Goal: Task Accomplishment & Management: Use online tool/utility

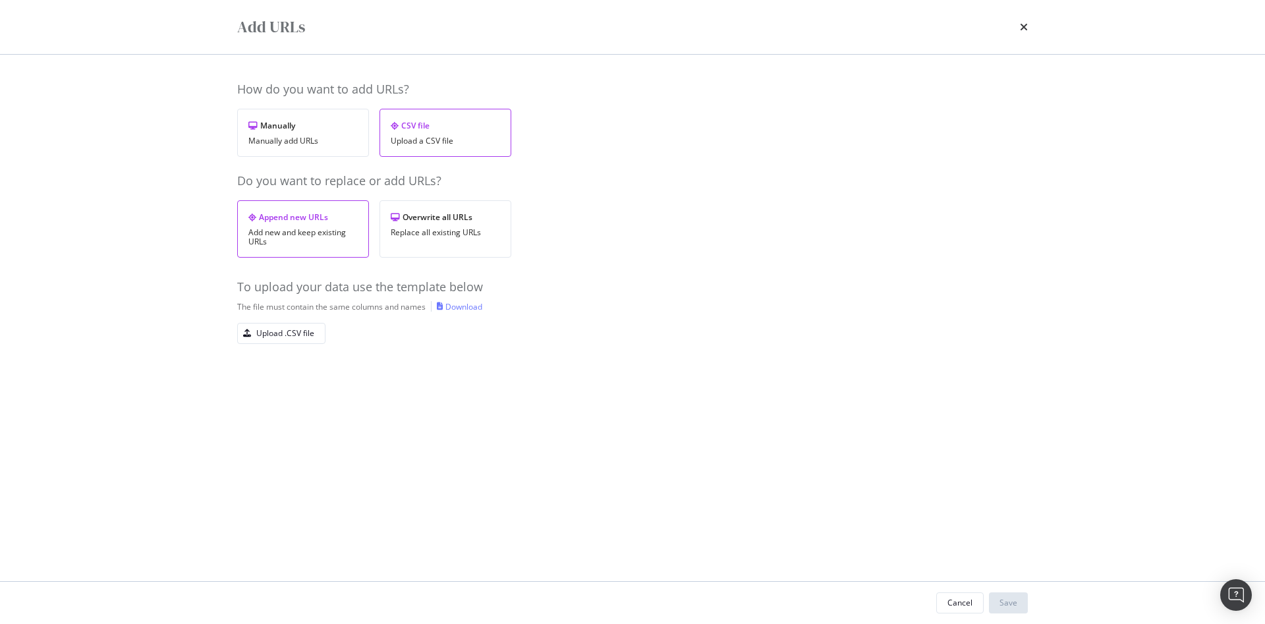
scroll to position [66, 0]
click at [958, 600] on div "Cancel" at bounding box center [959, 602] width 25 height 11
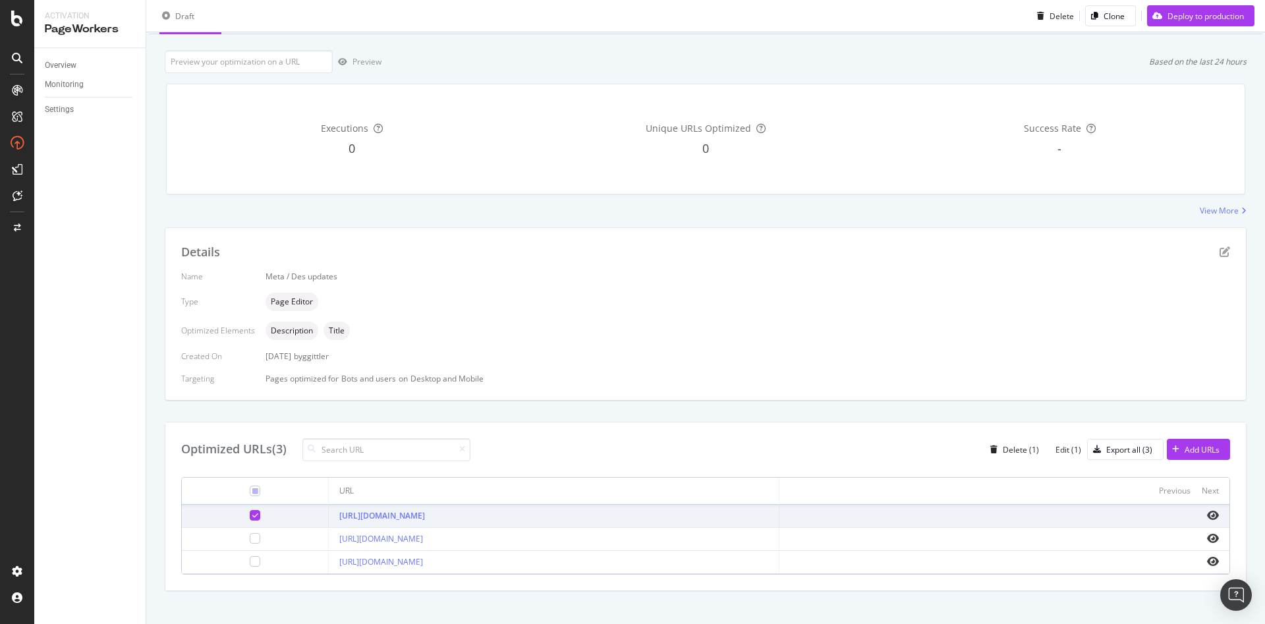
click at [779, 375] on div "Pages optimized for Bots and users on Desktop and Mobile" at bounding box center [747, 378] width 964 height 11
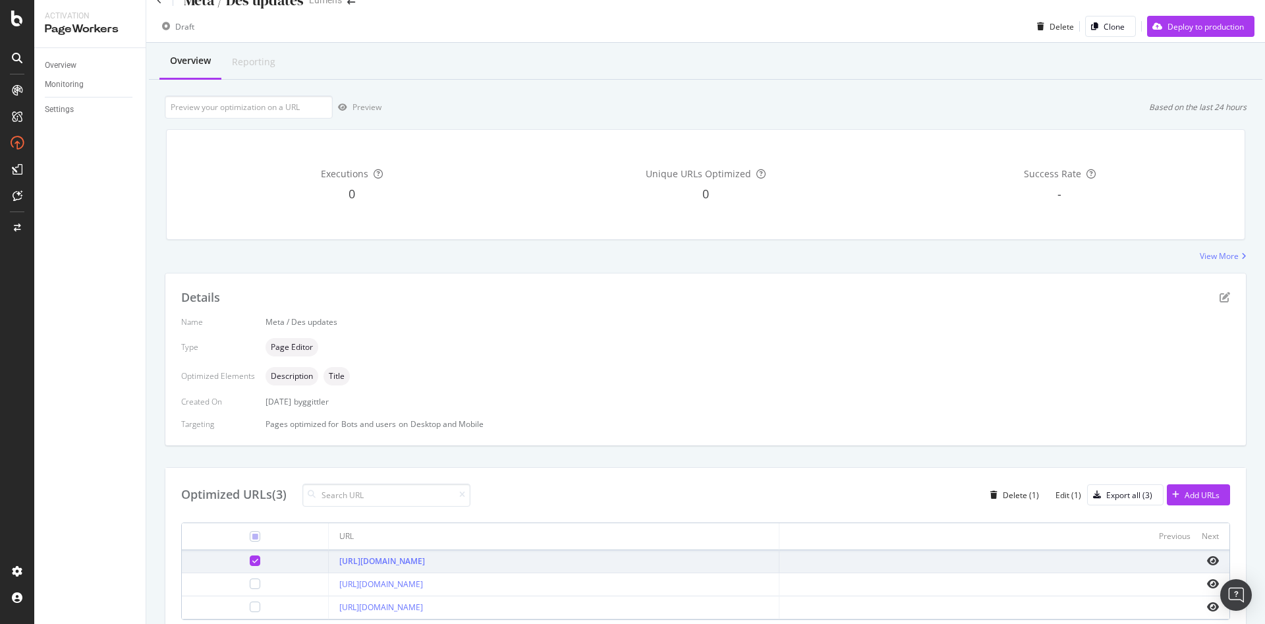
scroll to position [0, 0]
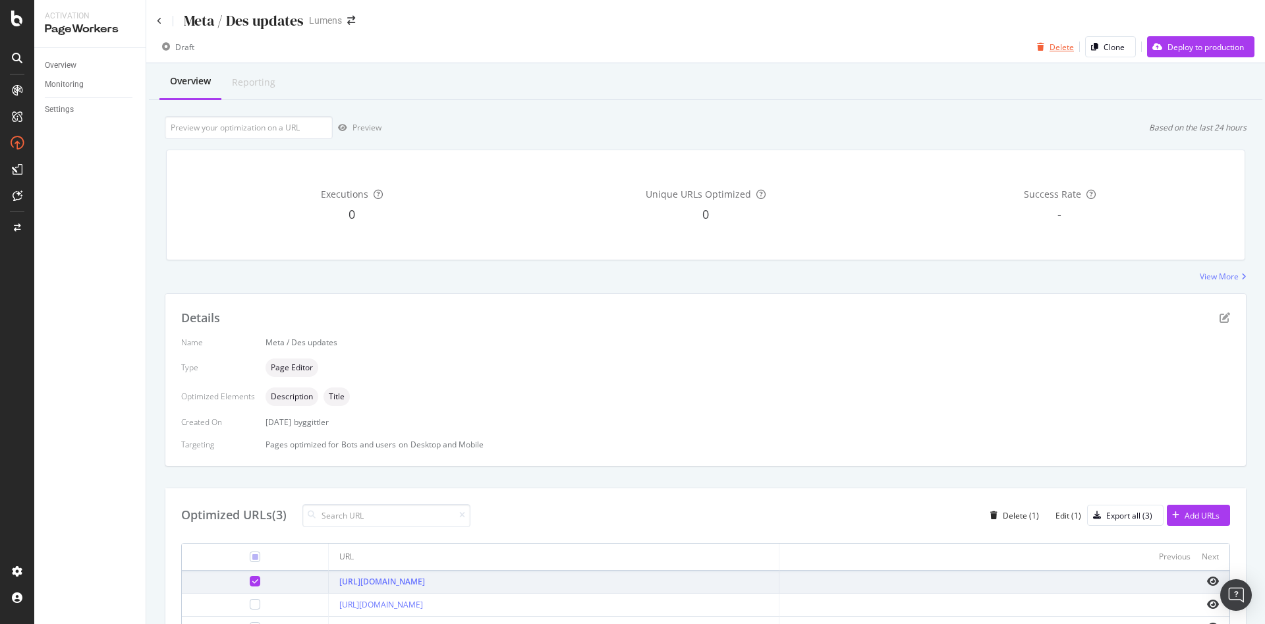
click at [1049, 44] on div "Delete" at bounding box center [1061, 46] width 24 height 11
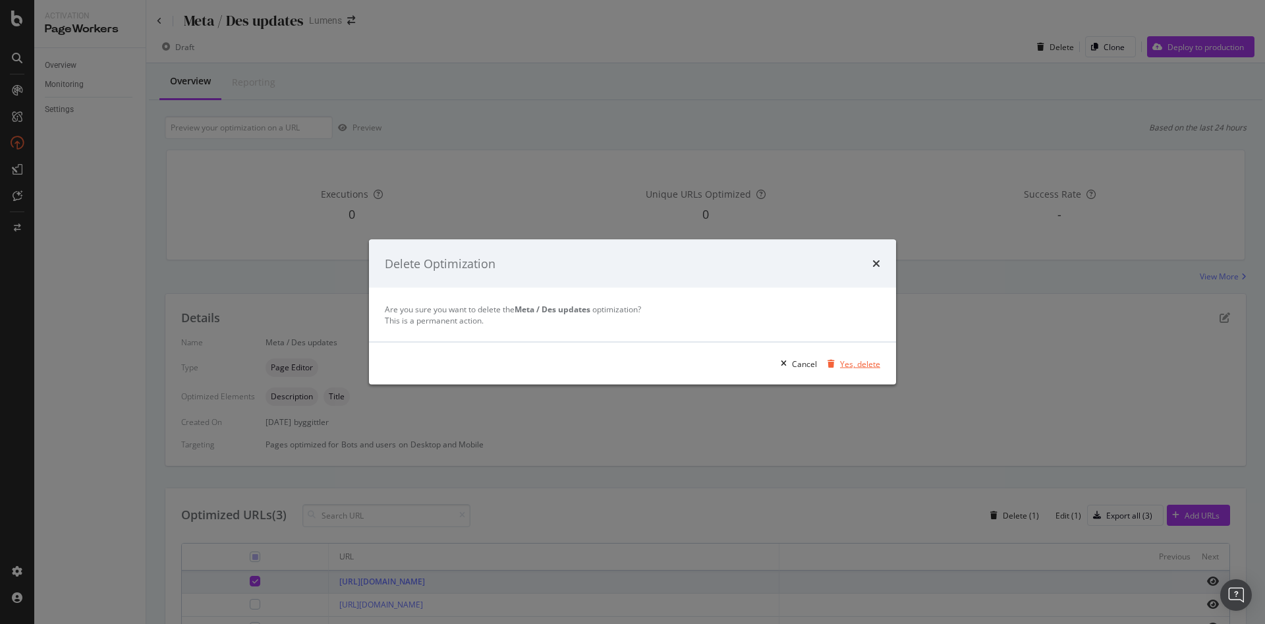
click at [847, 369] on div "Yes, delete" at bounding box center [860, 363] width 40 height 11
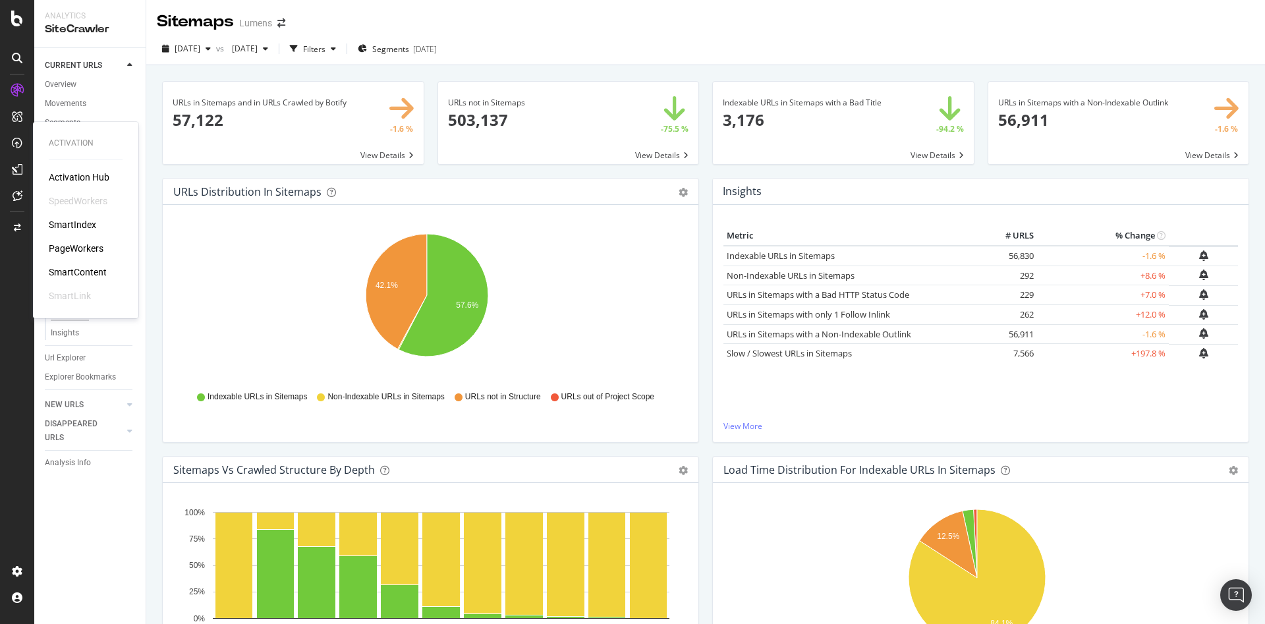
click at [70, 242] on div "PageWorkers" at bounding box center [76, 248] width 55 height 13
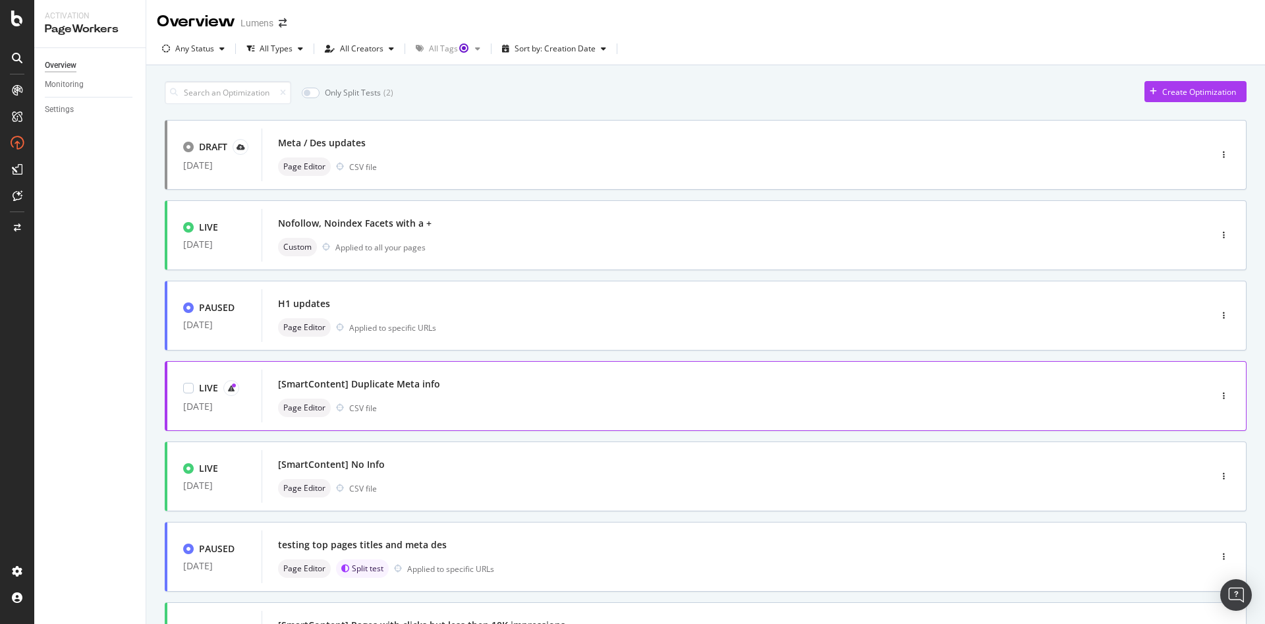
click at [447, 400] on div "Page Editor CSV file" at bounding box center [716, 407] width 876 height 18
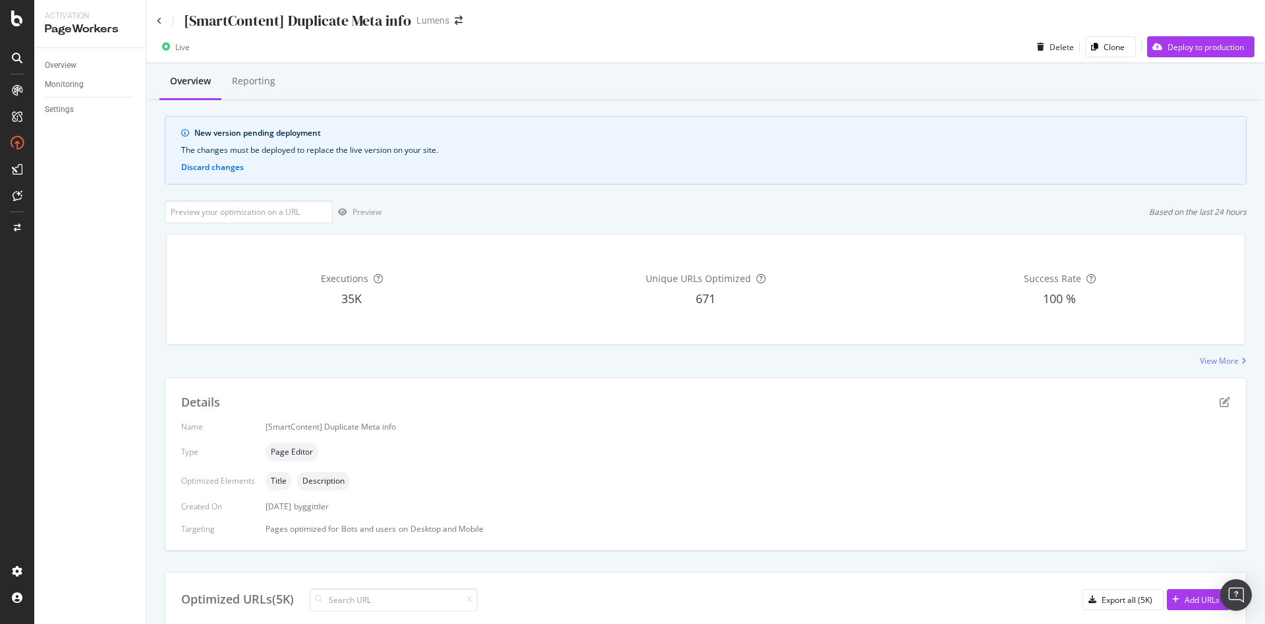
click at [227, 175] on div "New version pending deployment The changes must be deployed to replace the live…" at bounding box center [705, 150] width 1081 height 68
click at [222, 175] on div "New version pending deployment The changes must be deployed to replace the live…" at bounding box center [705, 150] width 1081 height 68
click at [215, 169] on button "Discard changes" at bounding box center [212, 167] width 63 height 12
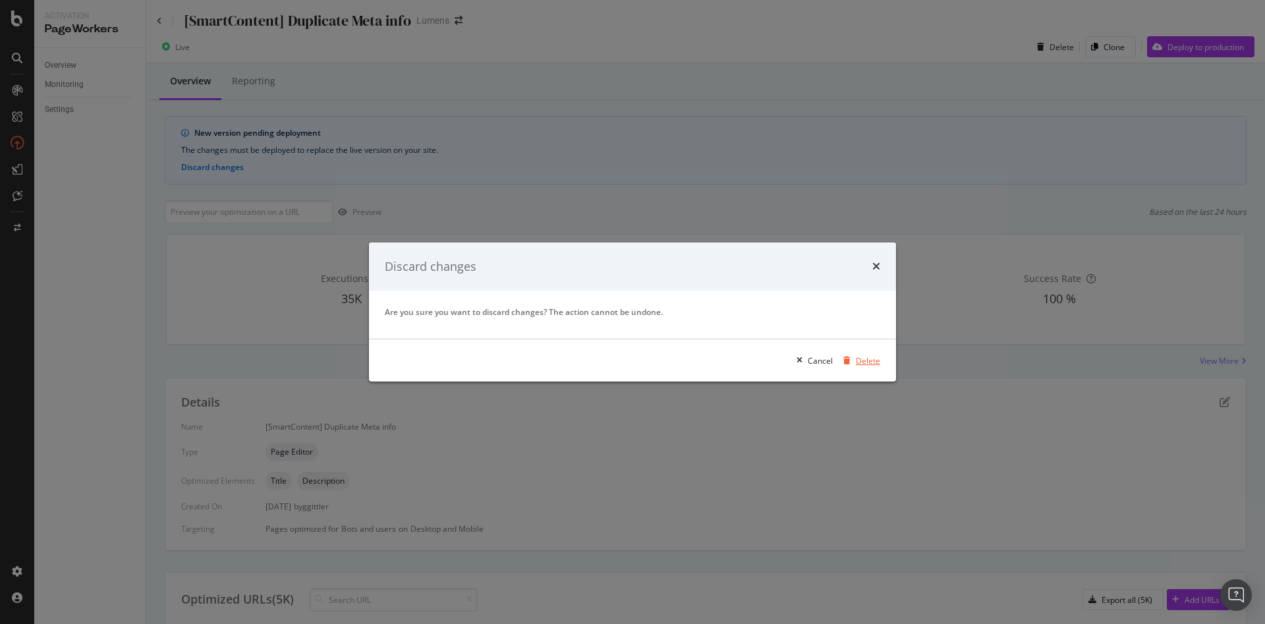
click at [871, 359] on div "Delete" at bounding box center [868, 360] width 24 height 11
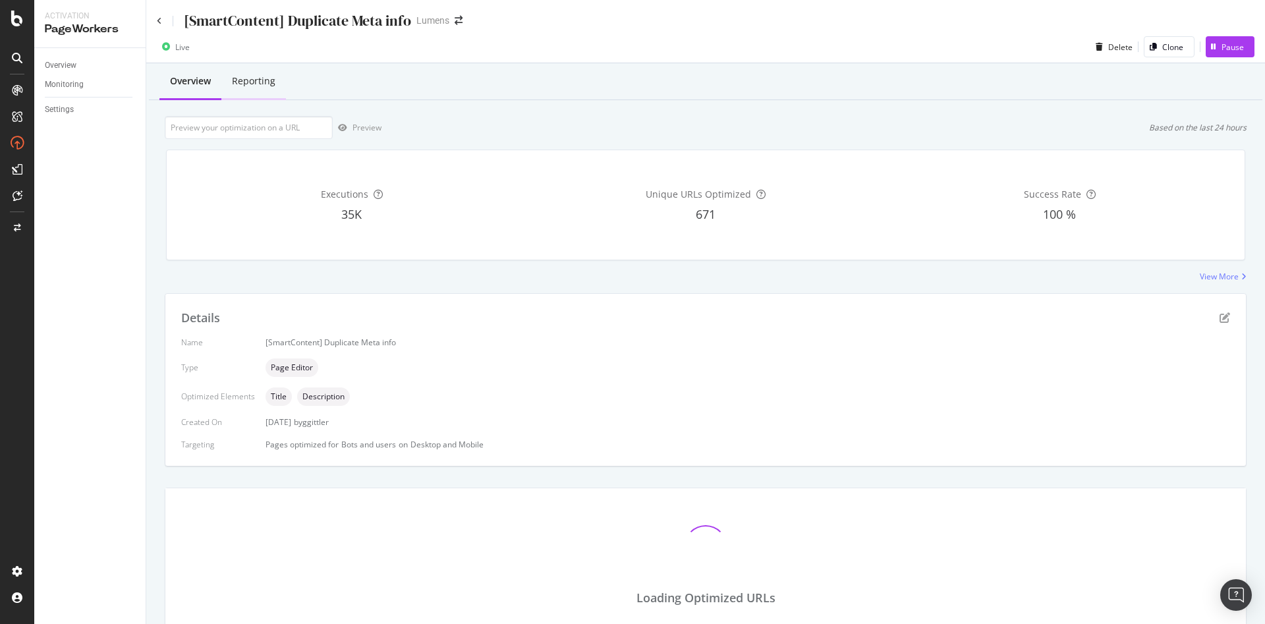
click at [253, 83] on div "Reporting" at bounding box center [253, 80] width 43 height 13
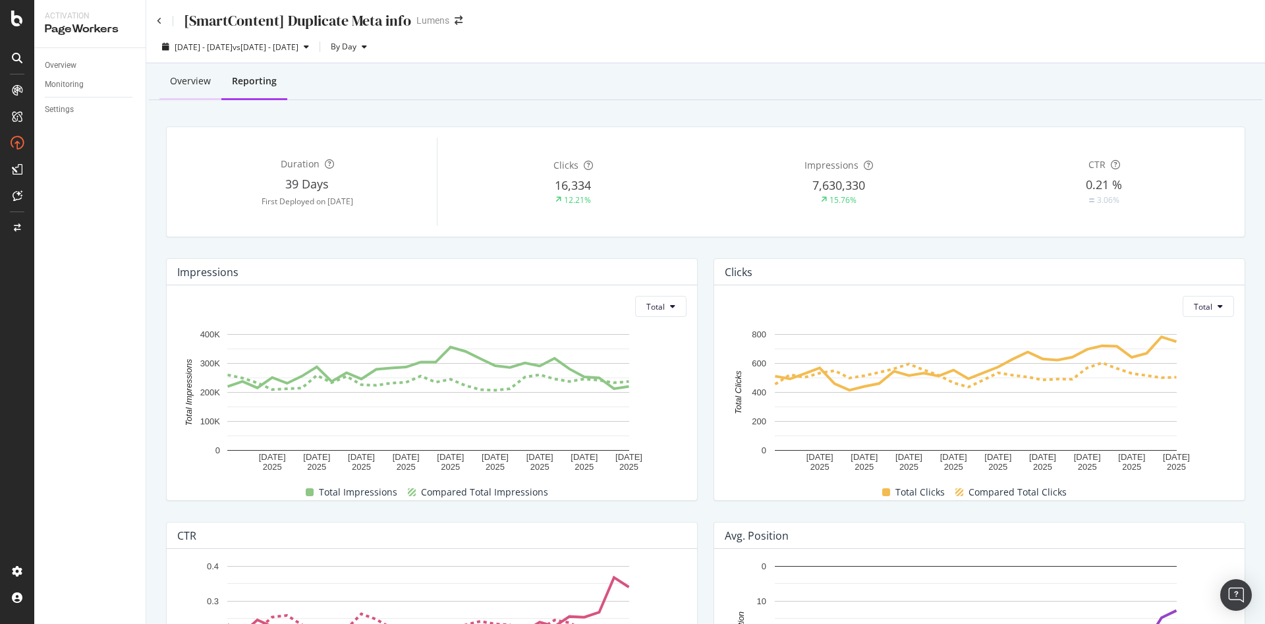
click at [184, 84] on div "Overview" at bounding box center [190, 80] width 41 height 13
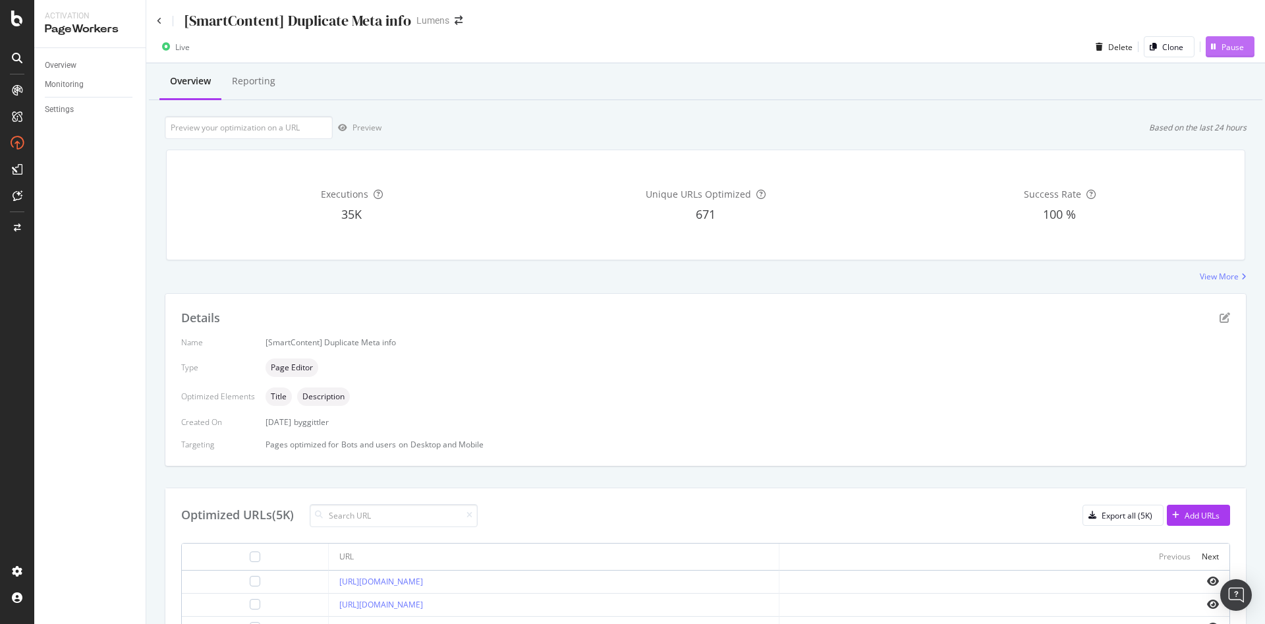
click at [1213, 54] on div "Pause" at bounding box center [1224, 47] width 38 height 20
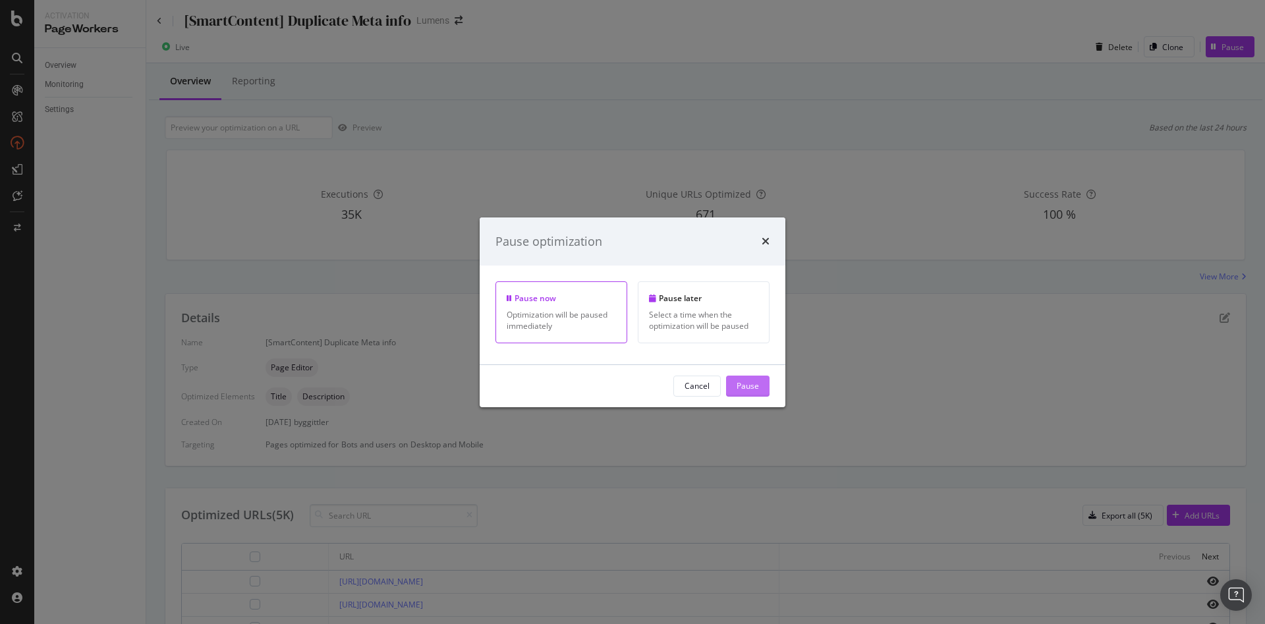
click at [760, 375] on button "Pause" at bounding box center [747, 385] width 43 height 21
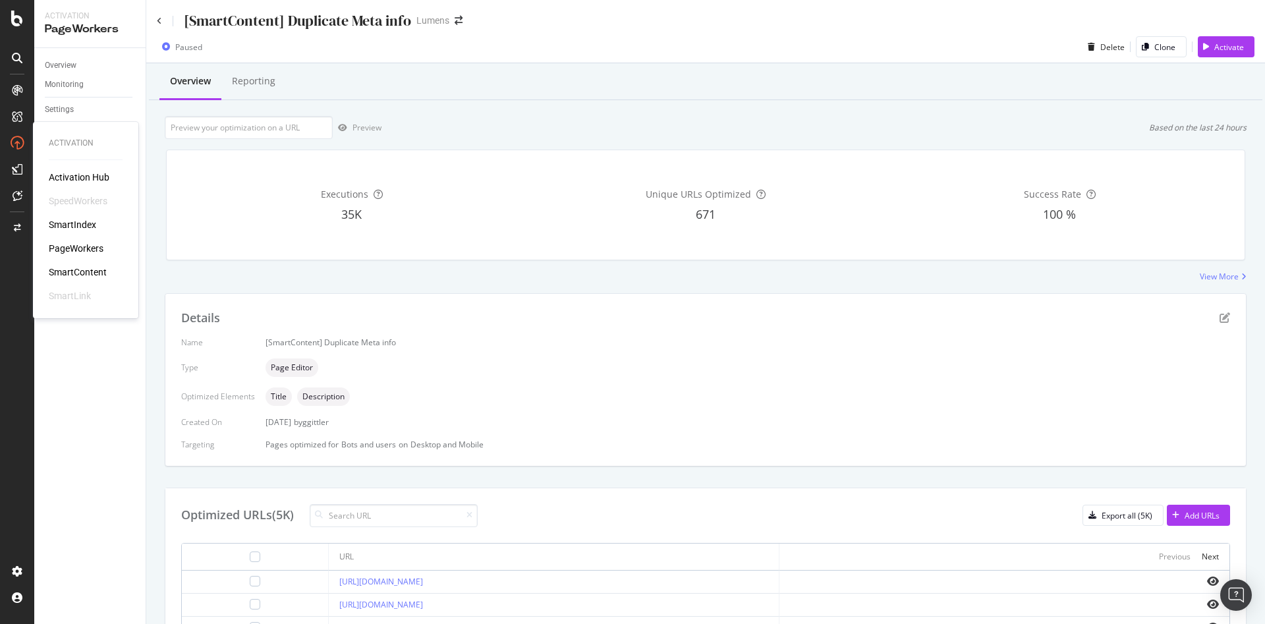
click at [75, 272] on div "SmartContent" at bounding box center [78, 271] width 58 height 13
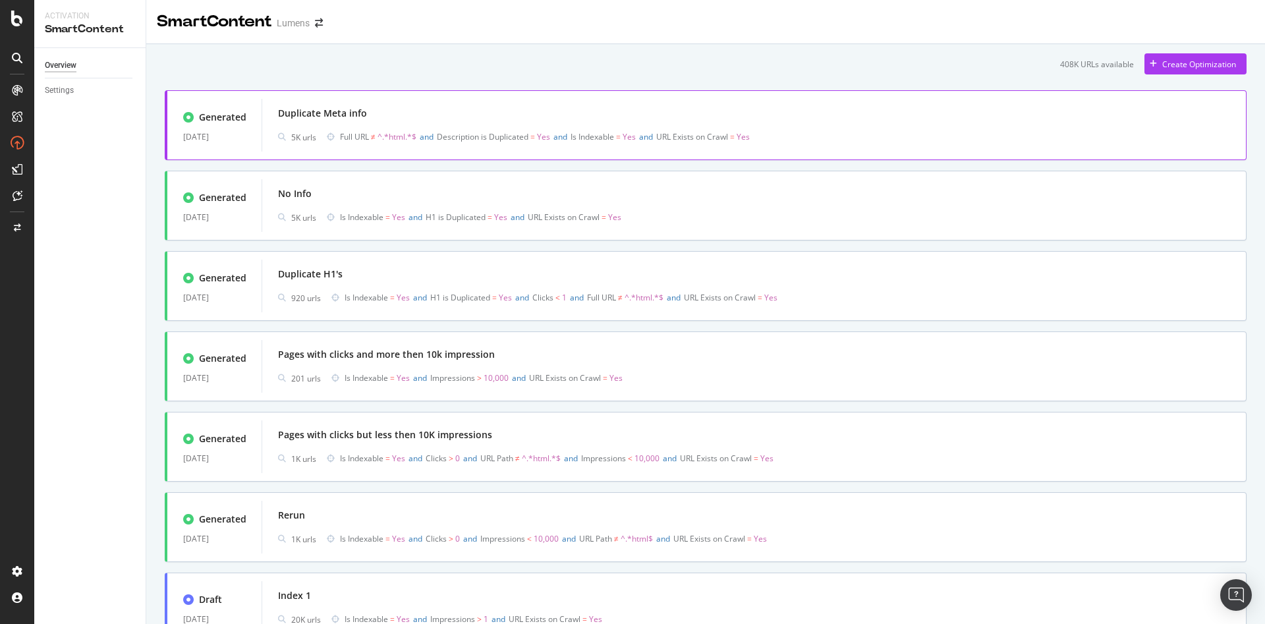
click at [488, 145] on span "Full URL ≠ ^.*html.*$ and Description is Duplicated = Yes and Is Indexable = Ye…" at bounding box center [562, 137] width 445 height 18
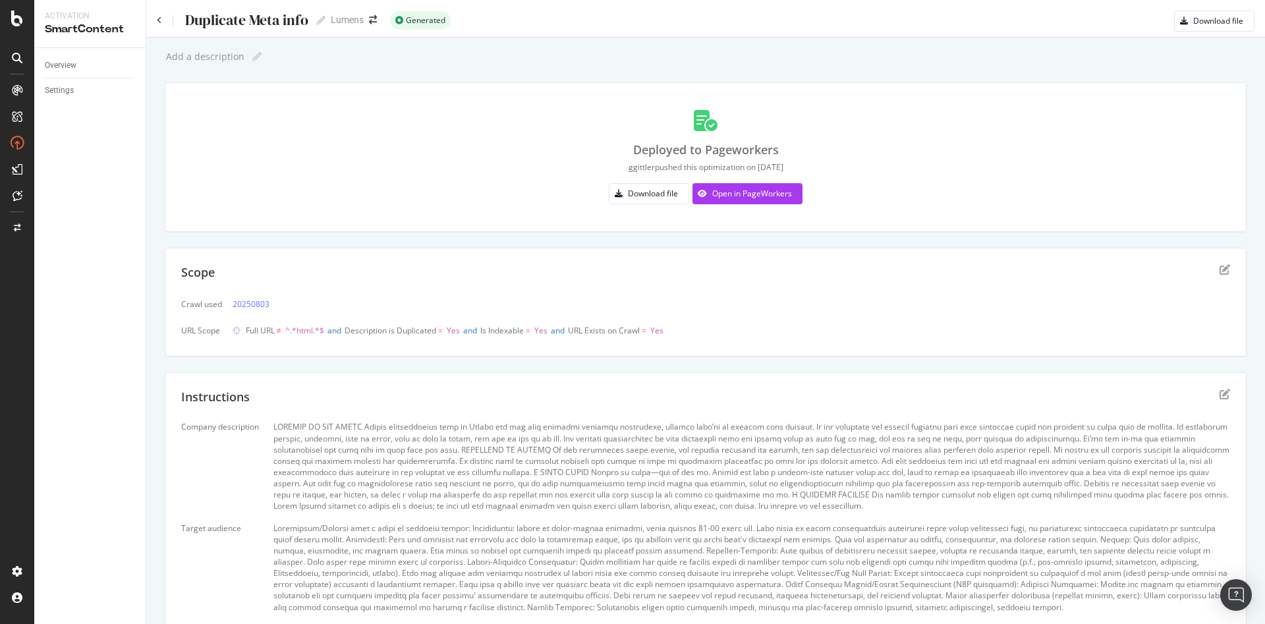
scroll to position [136, 0]
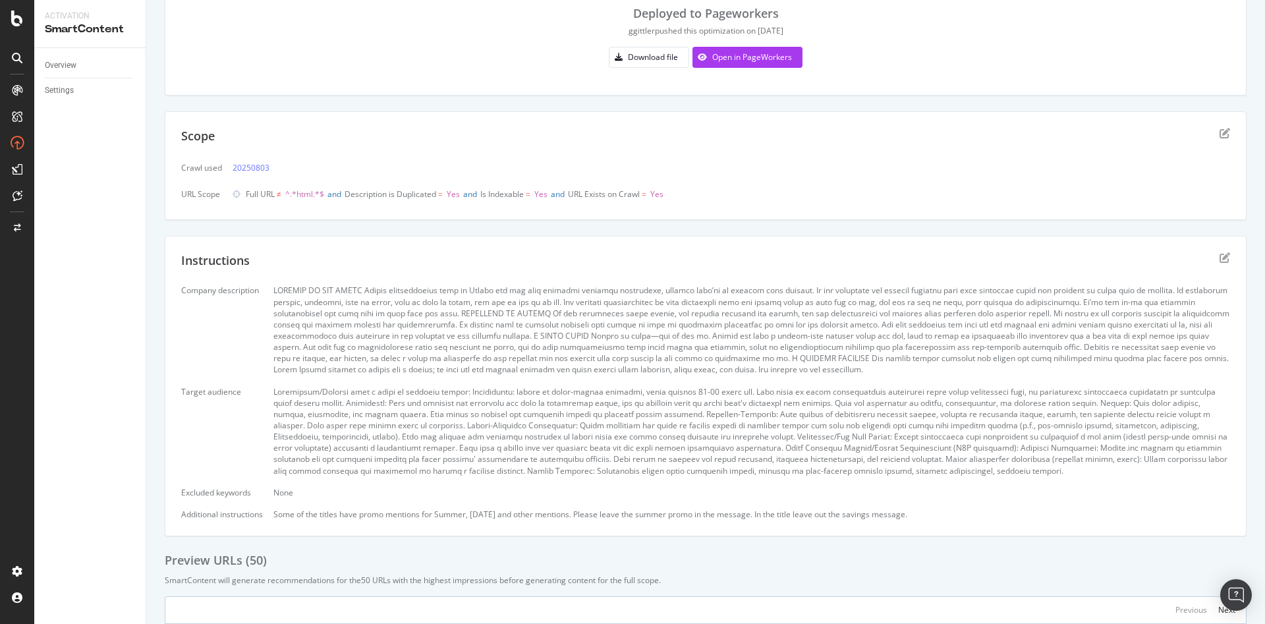
drag, startPoint x: 959, startPoint y: 514, endPoint x: 140, endPoint y: 275, distance: 852.9
click at [140, 275] on div "Activation SmartContent Overview Settings Duplicate Meta info Duplicate Meta in…" at bounding box center [649, 312] width 1230 height 624
click at [319, 316] on div at bounding box center [751, 330] width 956 height 90
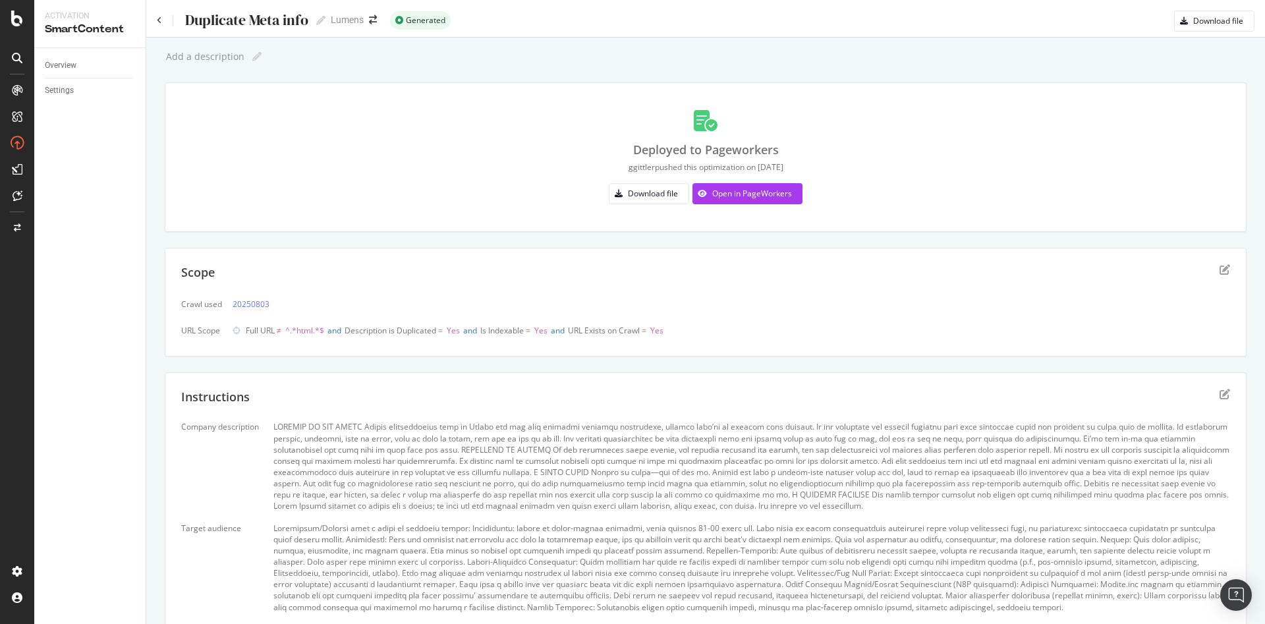
click at [166, 20] on div "Duplicate Meta info Duplicate Meta info" at bounding box center [241, 21] width 169 height 20
click at [162, 20] on div "Duplicate Meta info Duplicate Meta info" at bounding box center [241, 21] width 169 height 20
click at [158, 20] on icon at bounding box center [159, 20] width 5 height 8
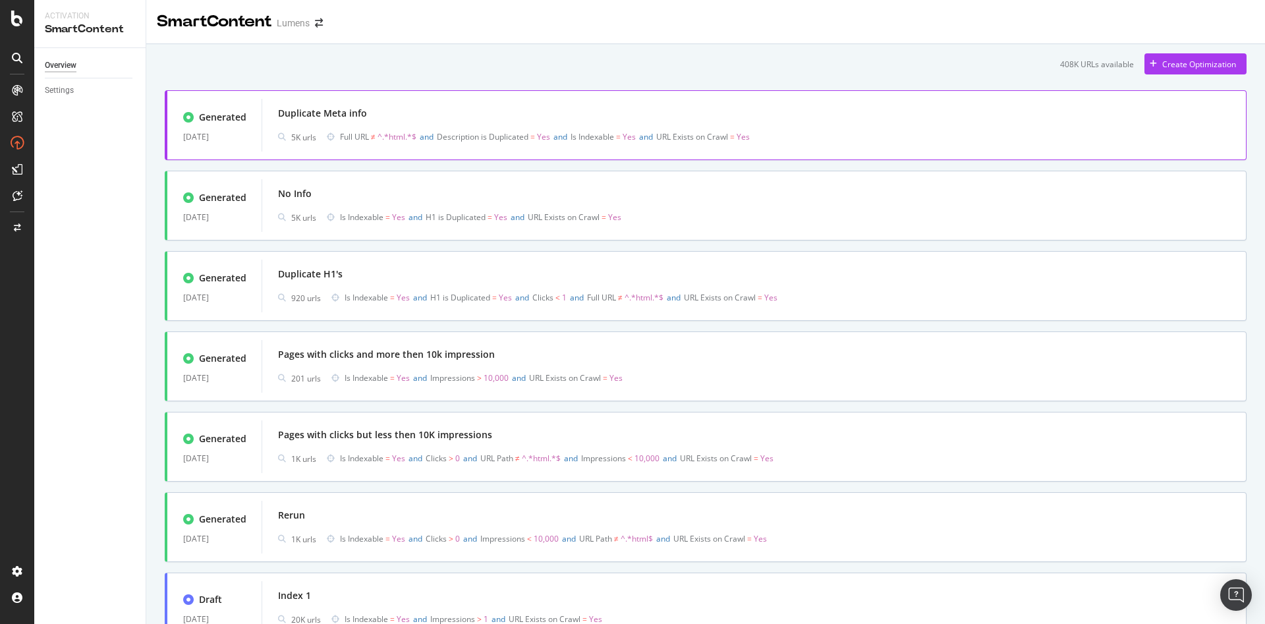
click at [470, 125] on div "Duplicate Meta info 5K urls Full URL ≠ ^.*html.*$ and Description is Duplicated…" at bounding box center [754, 125] width 952 height 42
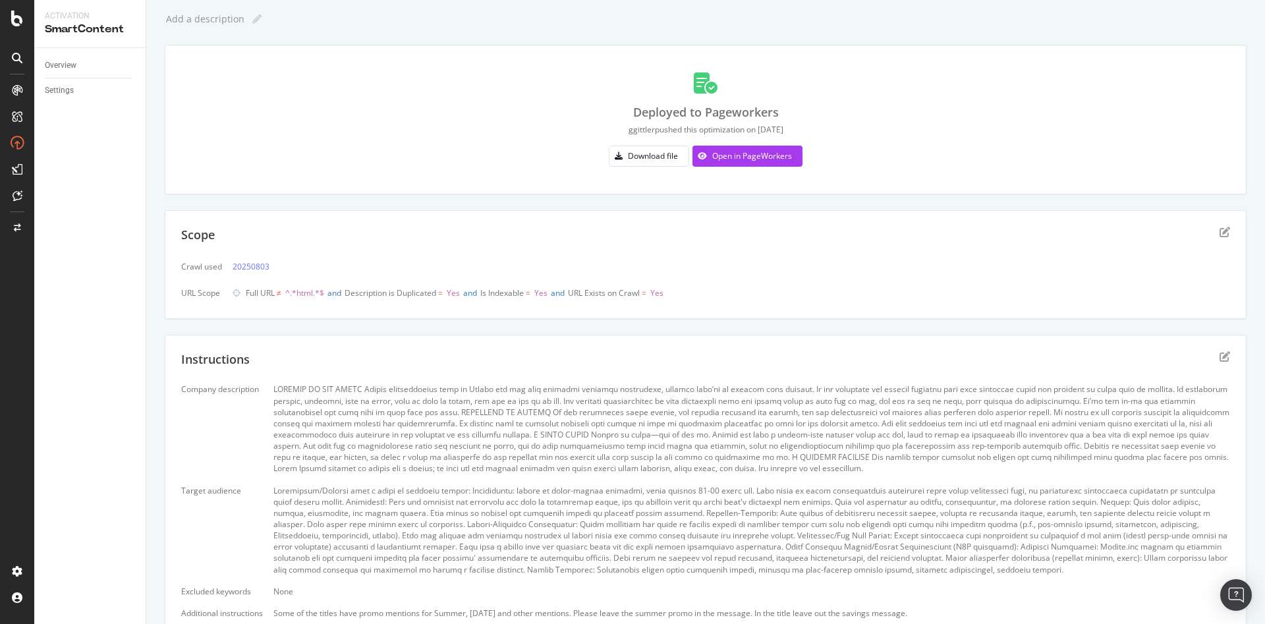
scroll to position [35, 0]
click at [1219, 362] on icon "edit" at bounding box center [1224, 359] width 11 height 11
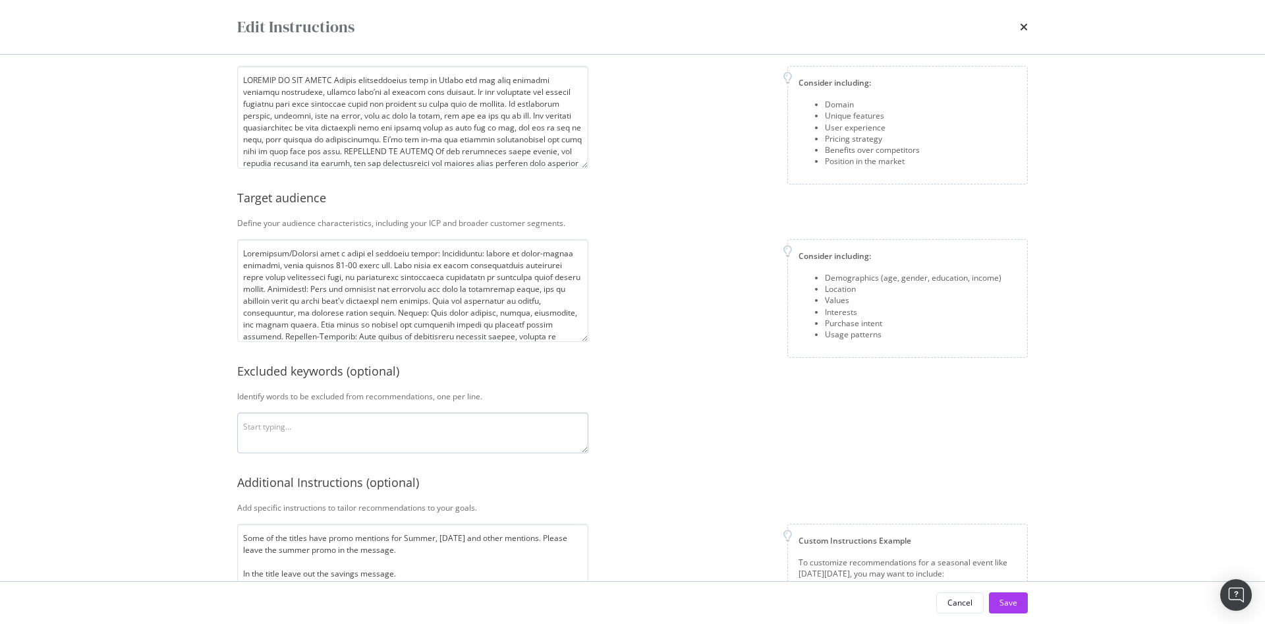
scroll to position [146, 0]
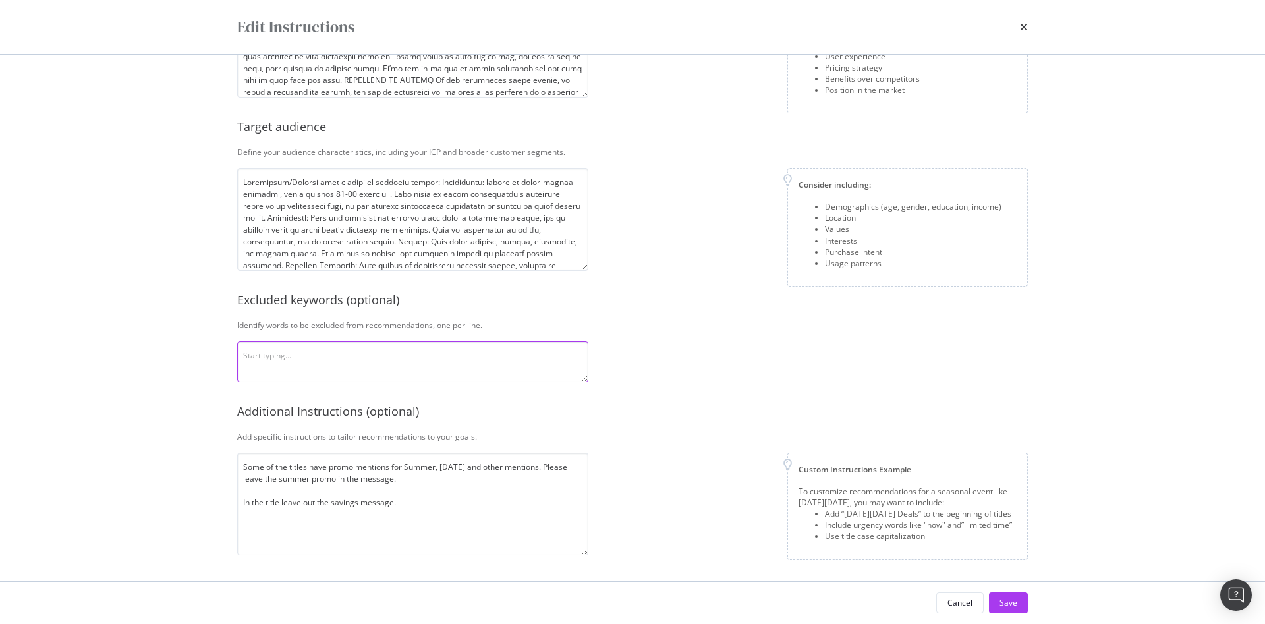
click at [345, 358] on textarea "modal" at bounding box center [412, 361] width 351 height 41
type textarea "summer, saving, %"
click at [1012, 604] on div "Save" at bounding box center [1008, 602] width 18 height 11
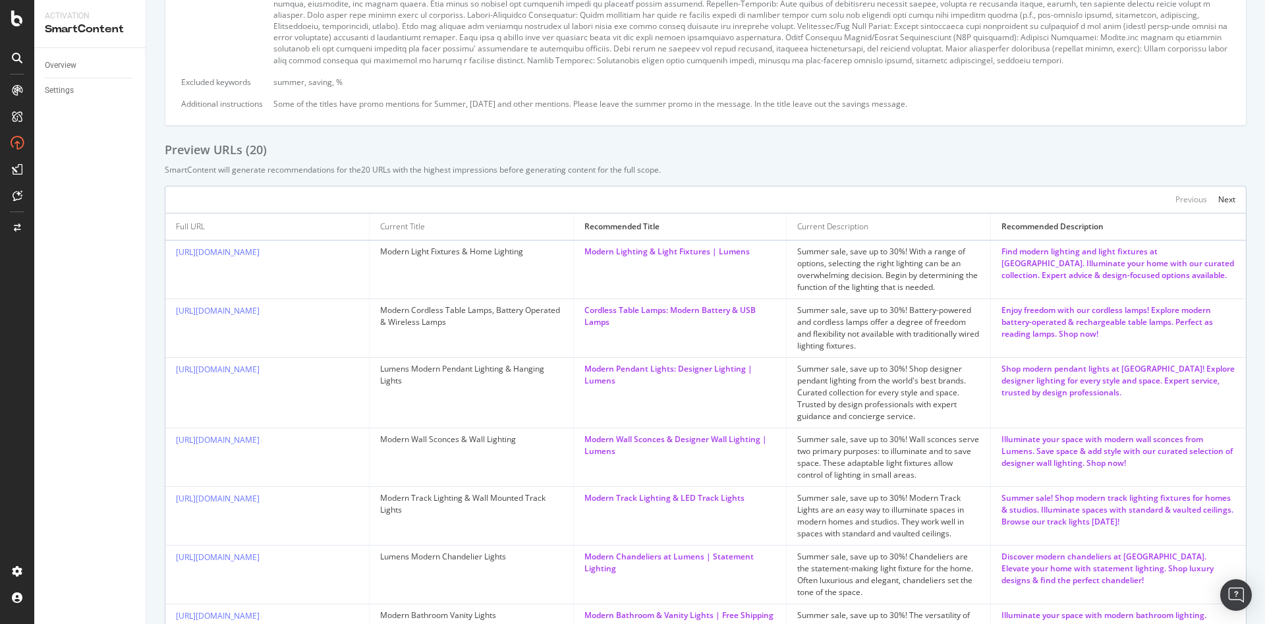
scroll to position [500, 0]
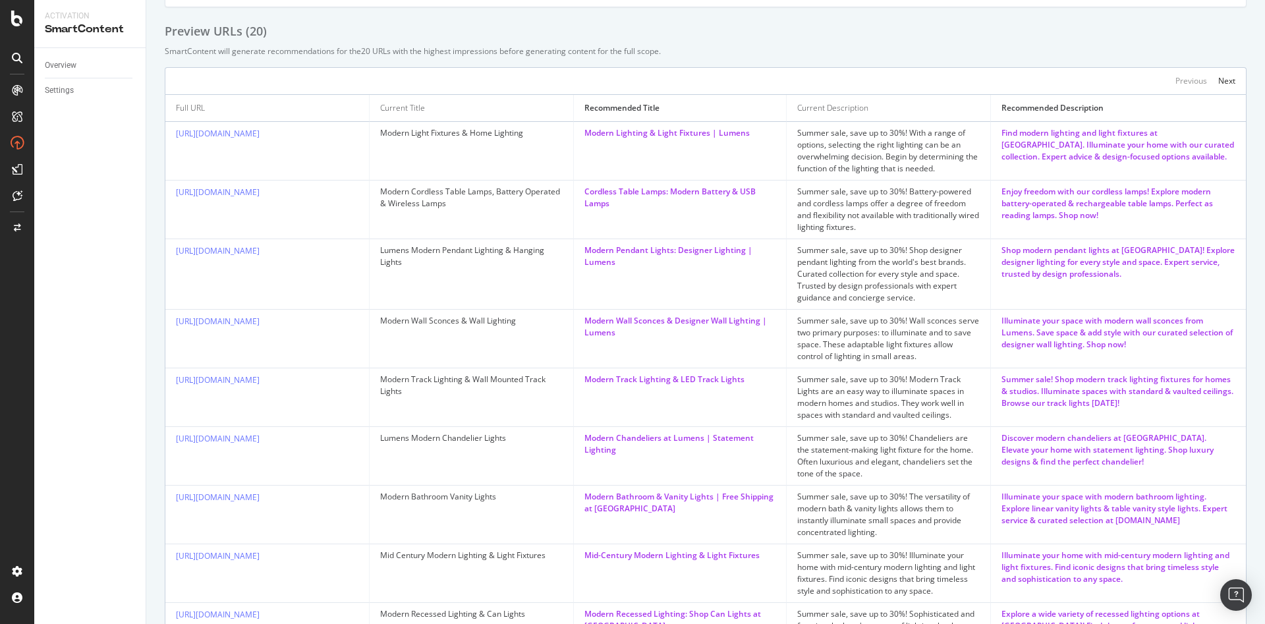
drag, startPoint x: 347, startPoint y: 385, endPoint x: 173, endPoint y: 386, distance: 174.5
click at [173, 386] on td "https://www.lumens.com/track-lighting/" at bounding box center [267, 397] width 204 height 59
copy link "https://www.lumens.com/track-lighting/"
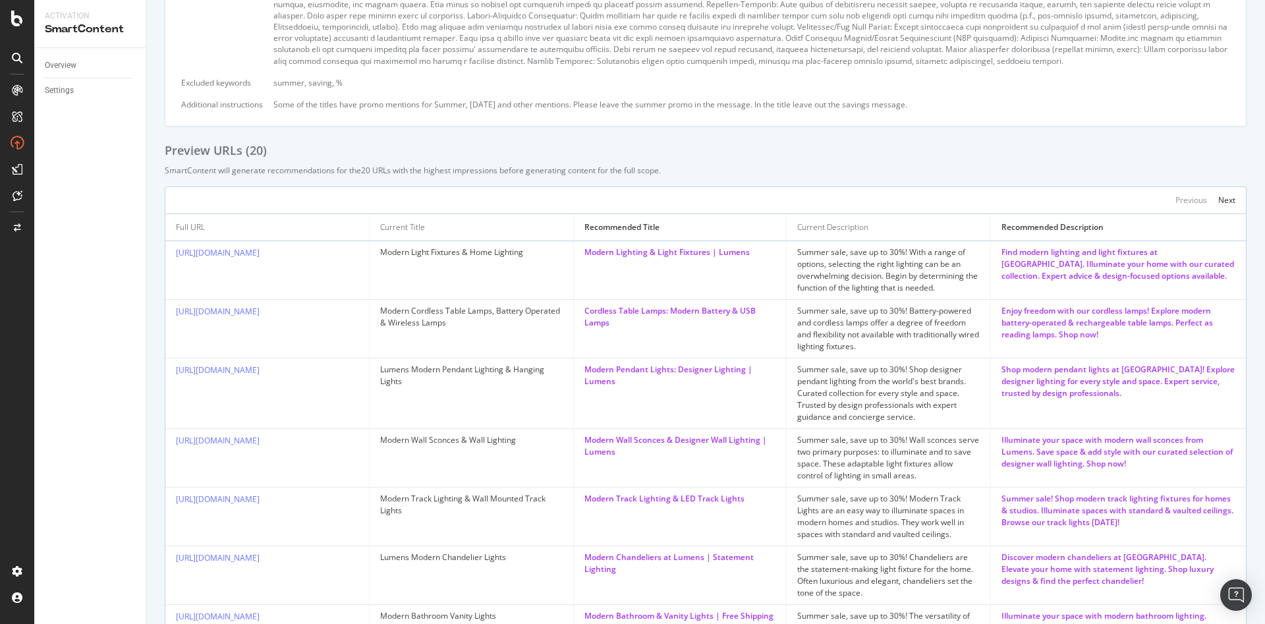
scroll to position [460, 0]
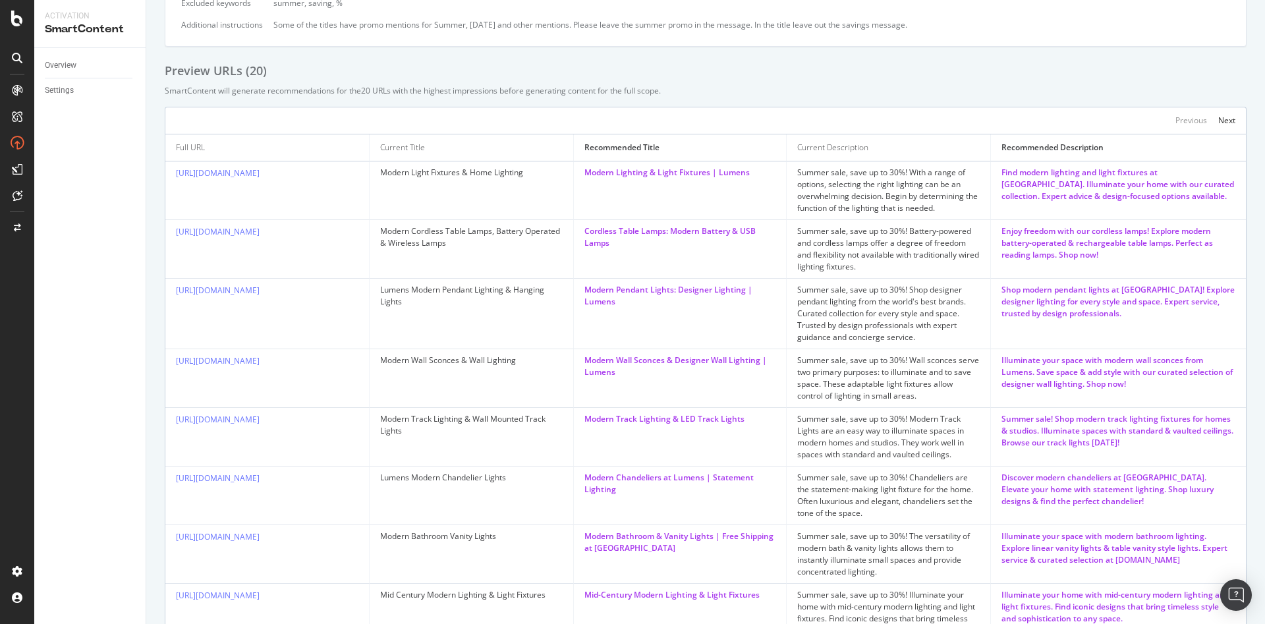
click at [816, 443] on div "Summer sale, save up to 30%! Modern Track Lights are an easy way to illuminate …" at bounding box center [888, 436] width 182 height 47
drag, startPoint x: 334, startPoint y: 421, endPoint x: 205, endPoint y: 422, distance: 128.4
click at [205, 422] on div "https://www.lumens.com/track-lighting/" at bounding box center [267, 419] width 182 height 13
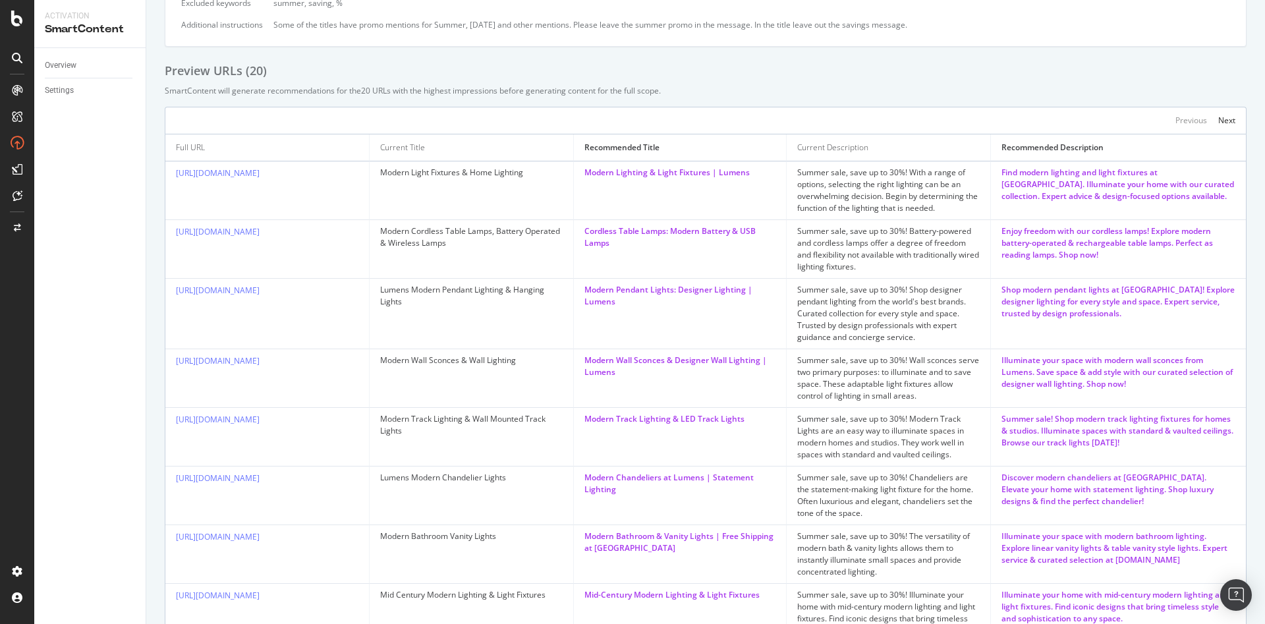
drag, startPoint x: 335, startPoint y: 423, endPoint x: 176, endPoint y: 432, distance: 159.7
click at [176, 432] on td "https://www.lumens.com/track-lighting/" at bounding box center [267, 437] width 204 height 59
copy link "https://www.lumens.com/track-lighting/"
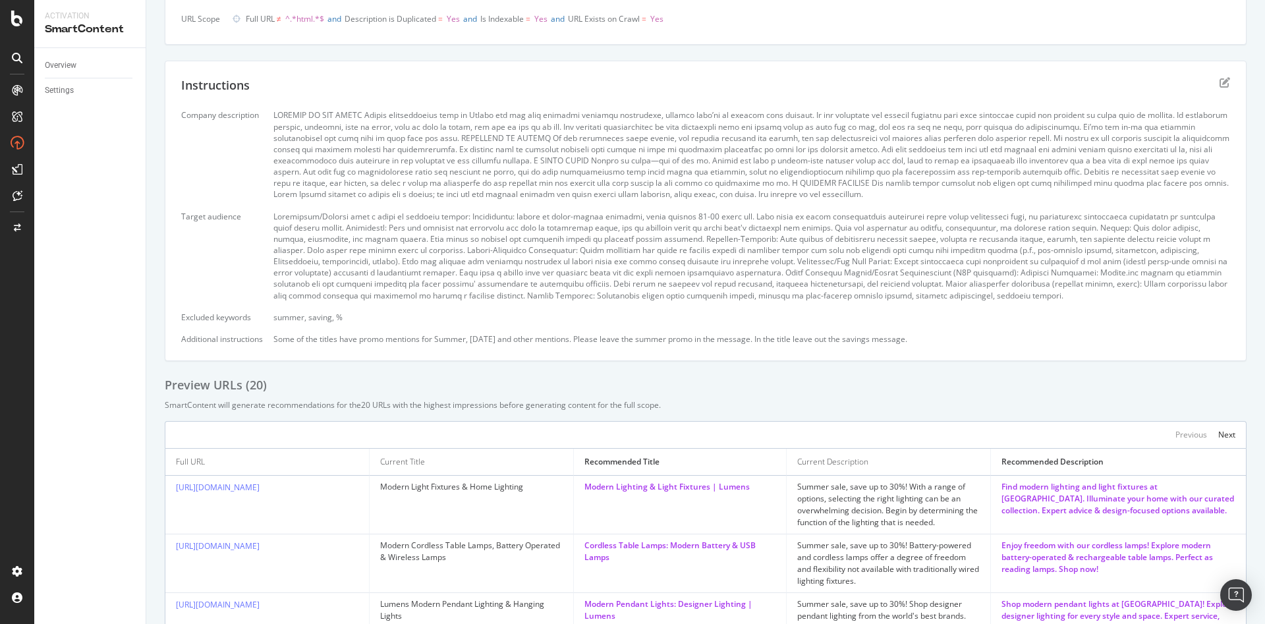
scroll to position [0, 0]
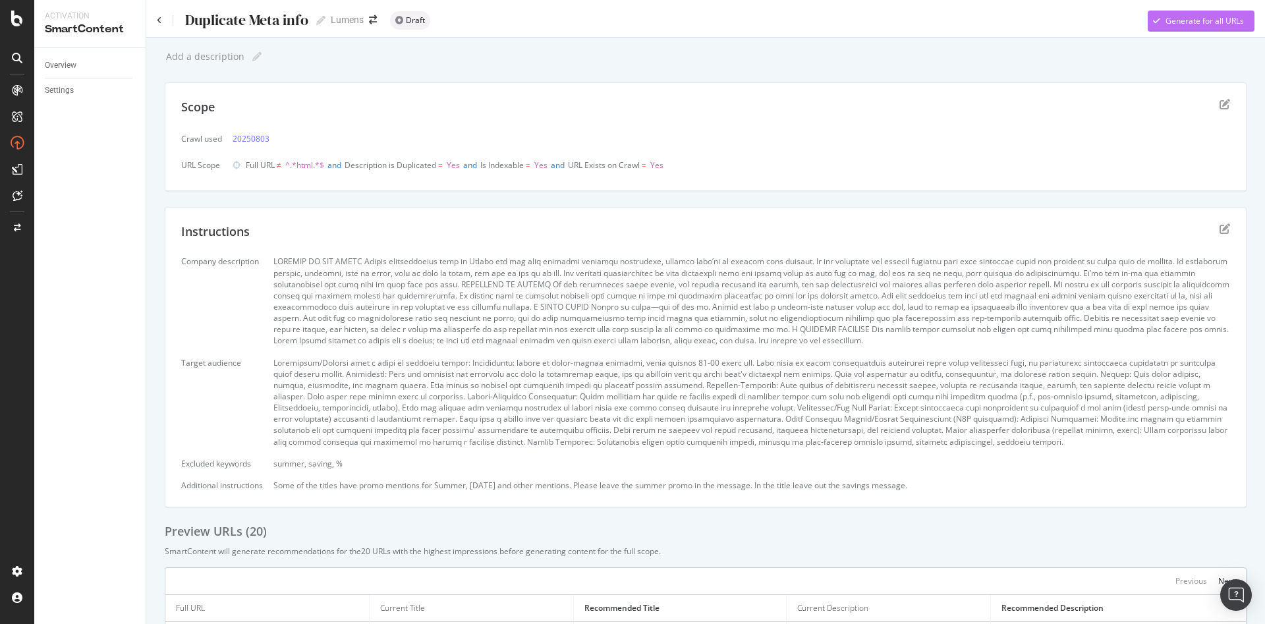
click at [1159, 13] on div "Generate for all URLs" at bounding box center [1195, 21] width 96 height 20
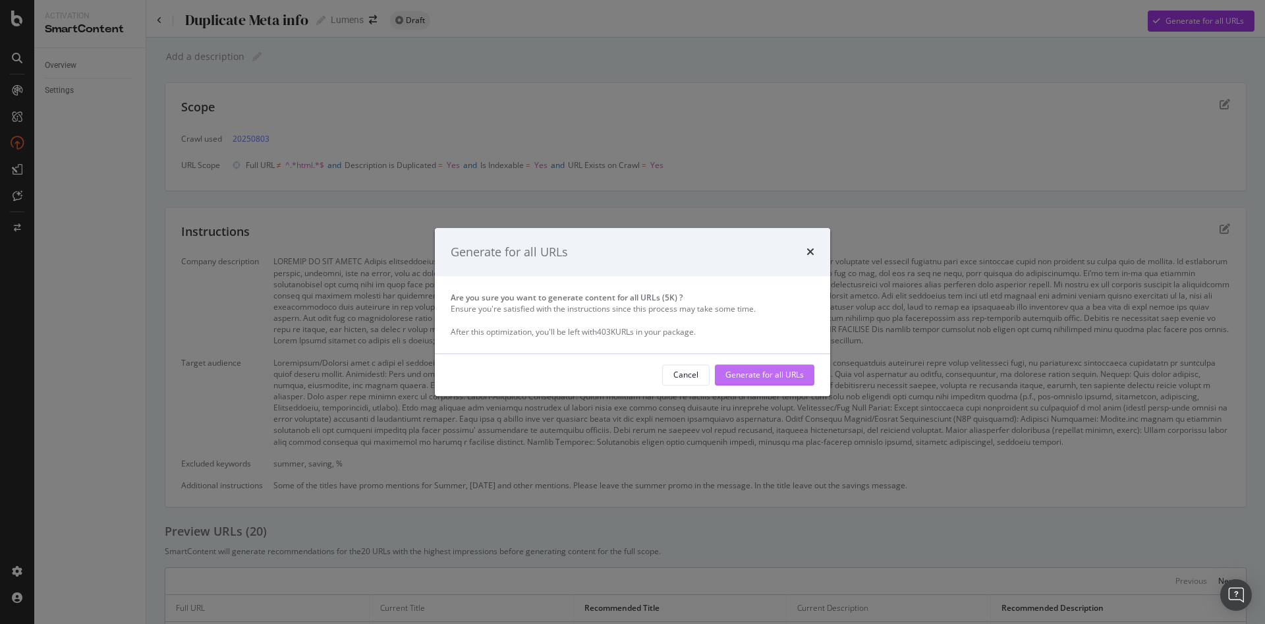
click at [755, 365] on div "Generate for all URLs" at bounding box center [764, 375] width 78 height 20
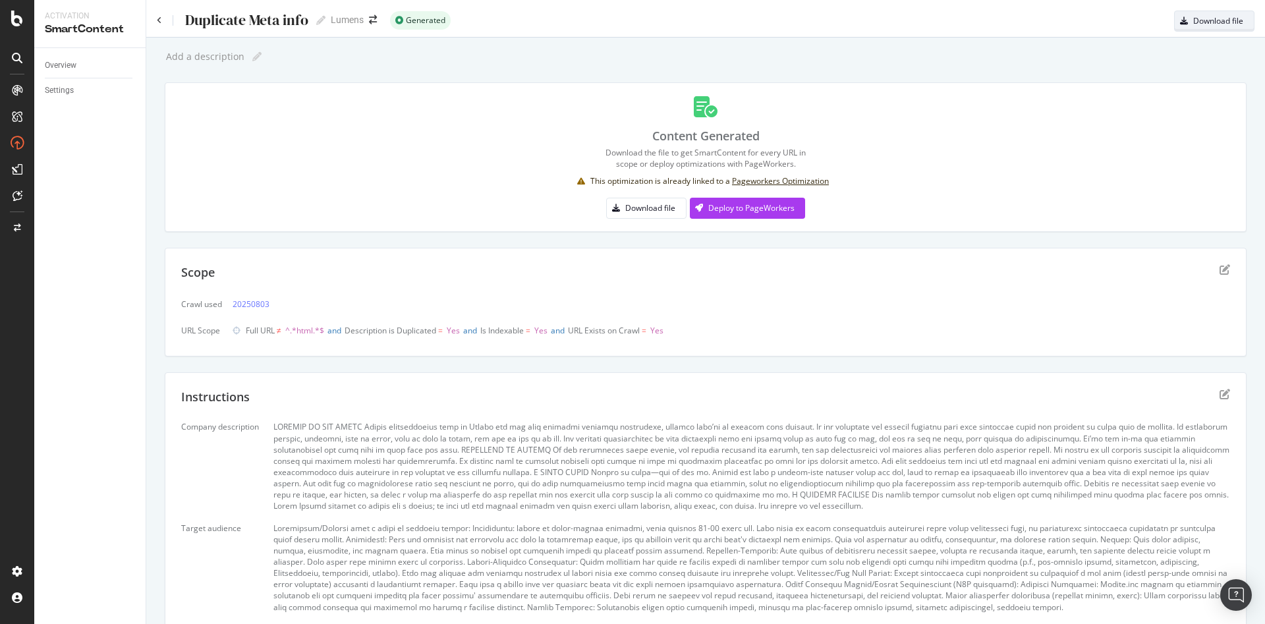
click at [1212, 18] on div "Download file" at bounding box center [1218, 20] width 50 height 11
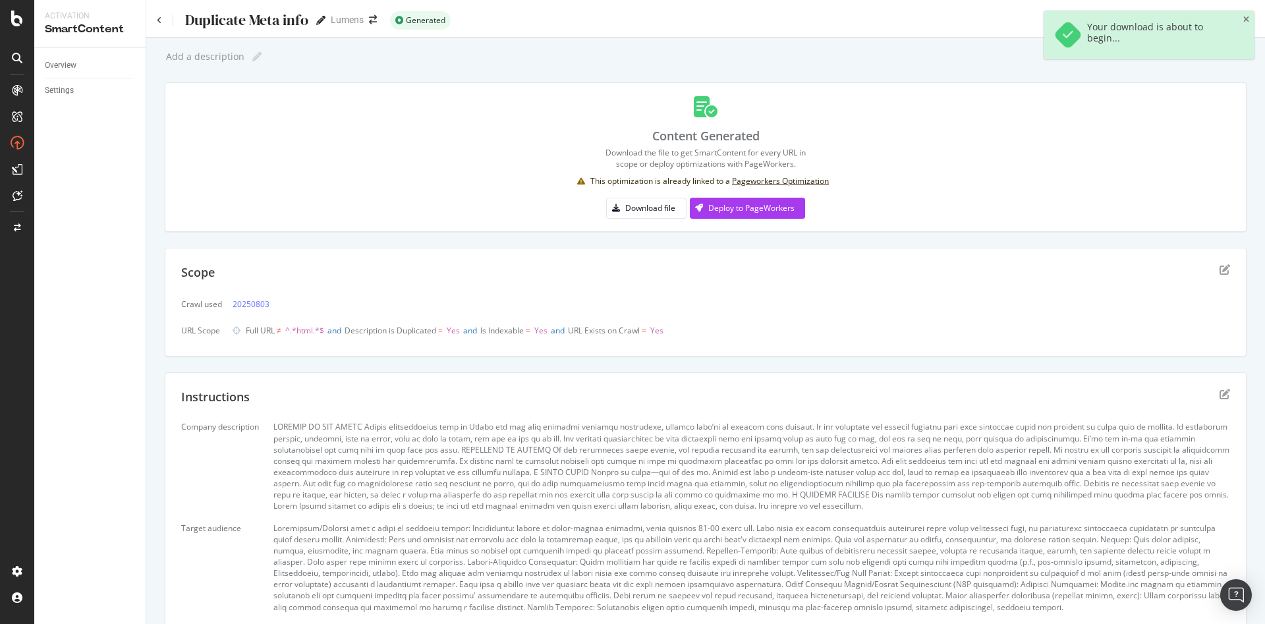
click at [319, 24] on icon at bounding box center [320, 20] width 9 height 9
type input "D"
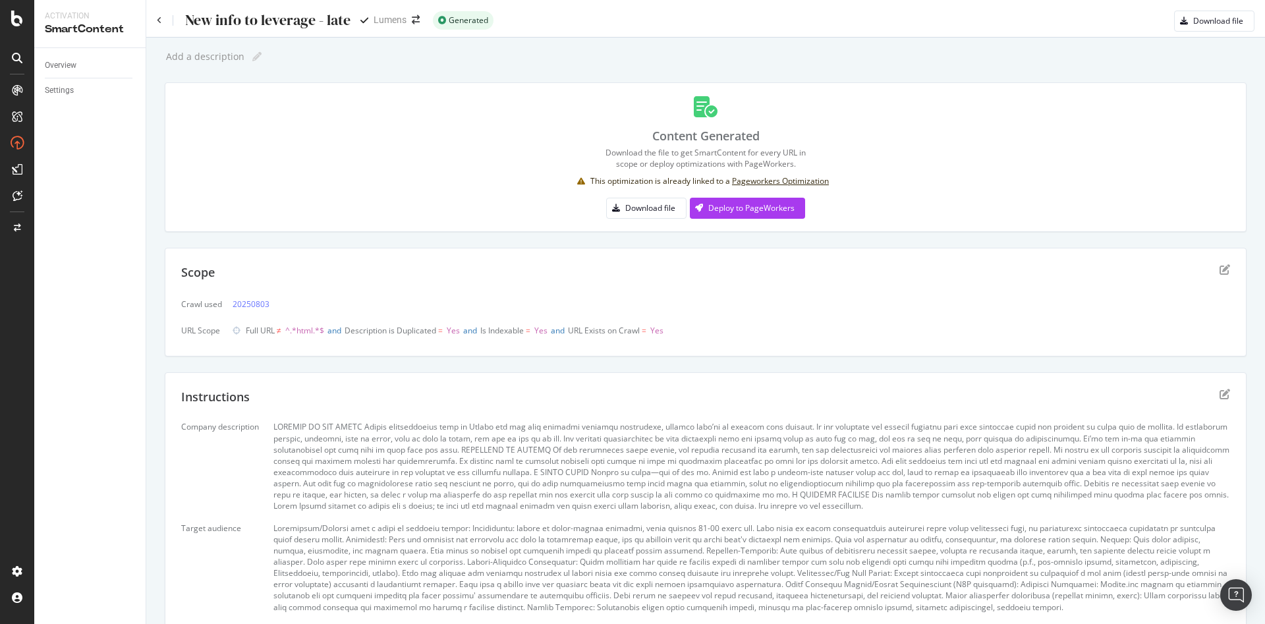
type input "New info to leverage - later"
click at [456, 143] on div "Content Generated Download the file to get SmartContent for every URL in scope …" at bounding box center [705, 157] width 1049 height 117
click at [82, 240] on div "Activation Hub SpeedWorkers SmartIndex PageWorkers SmartContent SmartLink" at bounding box center [86, 237] width 74 height 132
click at [82, 247] on div "PageWorkers" at bounding box center [76, 248] width 55 height 13
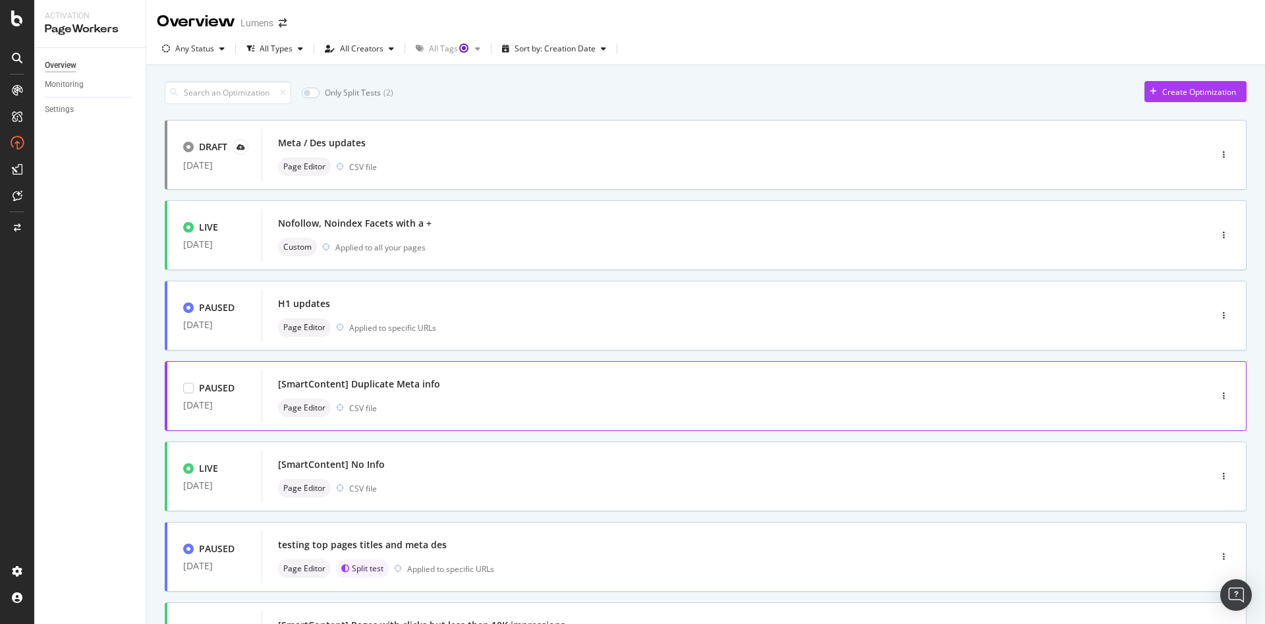
scroll to position [24, 0]
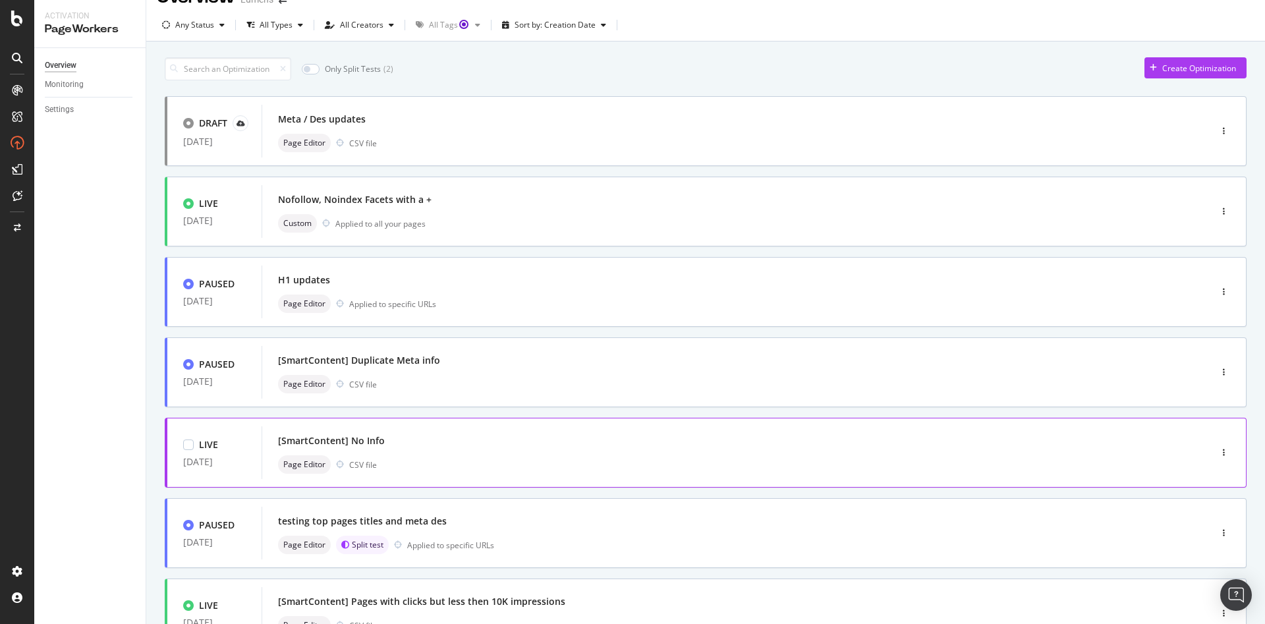
click at [465, 451] on div "[SmartContent] No Info Page Editor CSV file" at bounding box center [716, 452] width 876 height 42
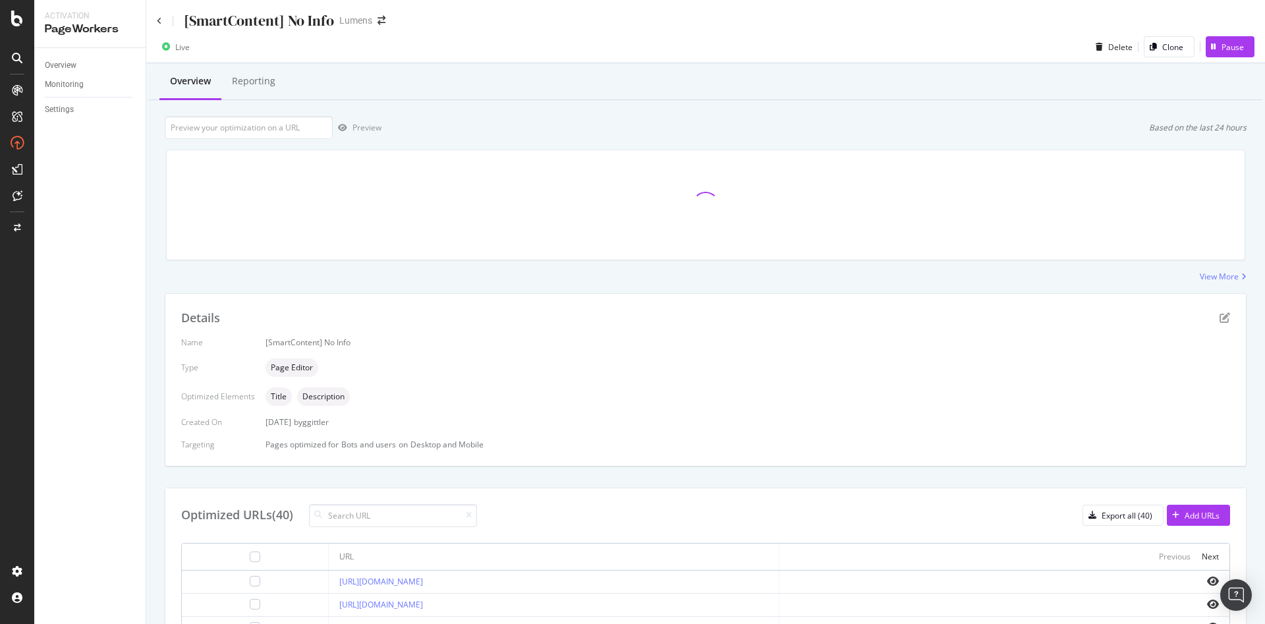
scroll to position [134, 0]
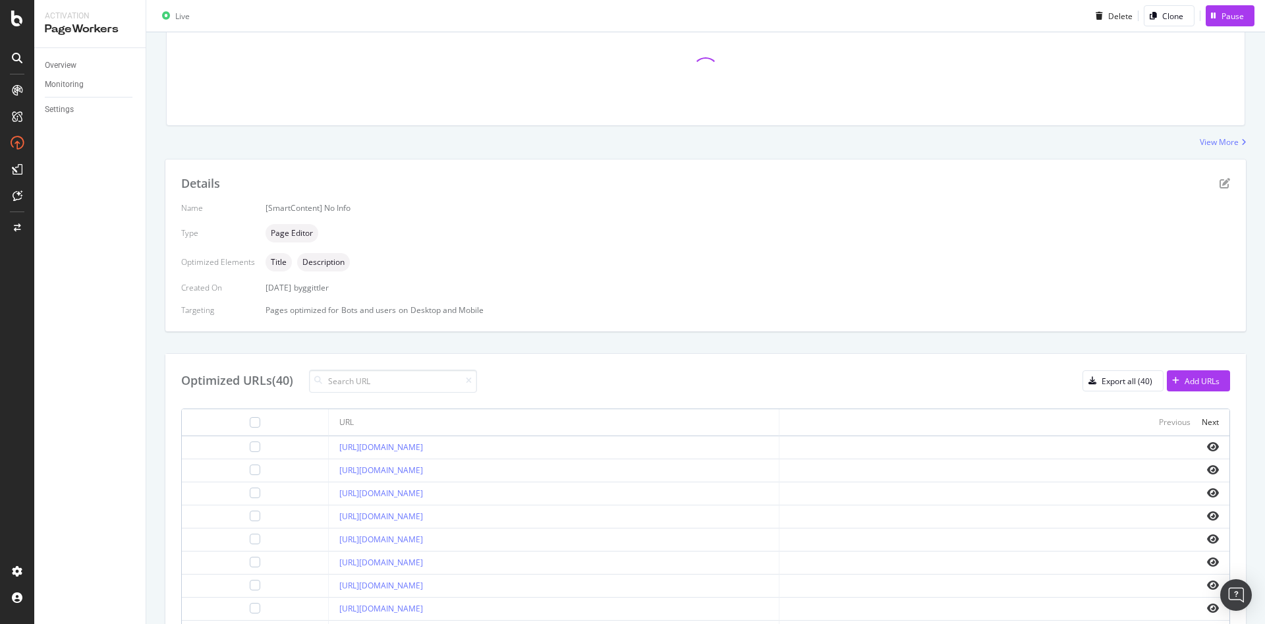
click at [1186, 368] on div "Optimized URLs (40) Export all (40) Add URLs URL Previous Next https://www.lume…" at bounding box center [705, 576] width 1080 height 445
click at [1184, 381] on div "Add URLs" at bounding box center [1201, 380] width 35 height 11
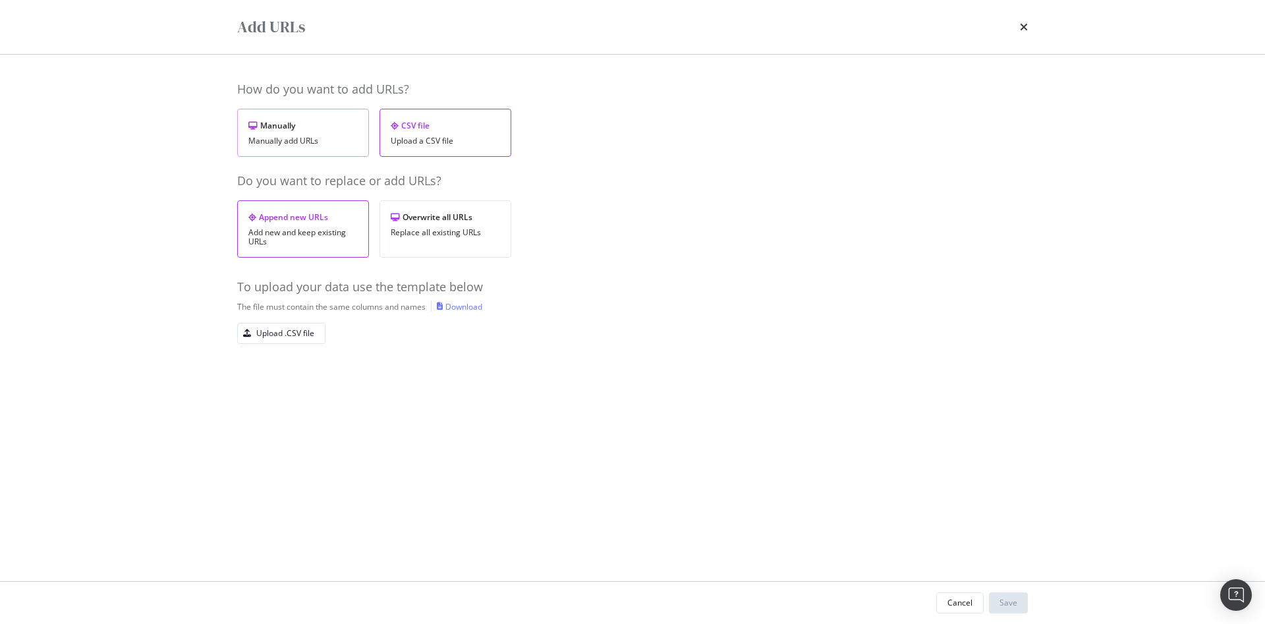
click at [270, 144] on div "Manually add URLs" at bounding box center [302, 140] width 109 height 9
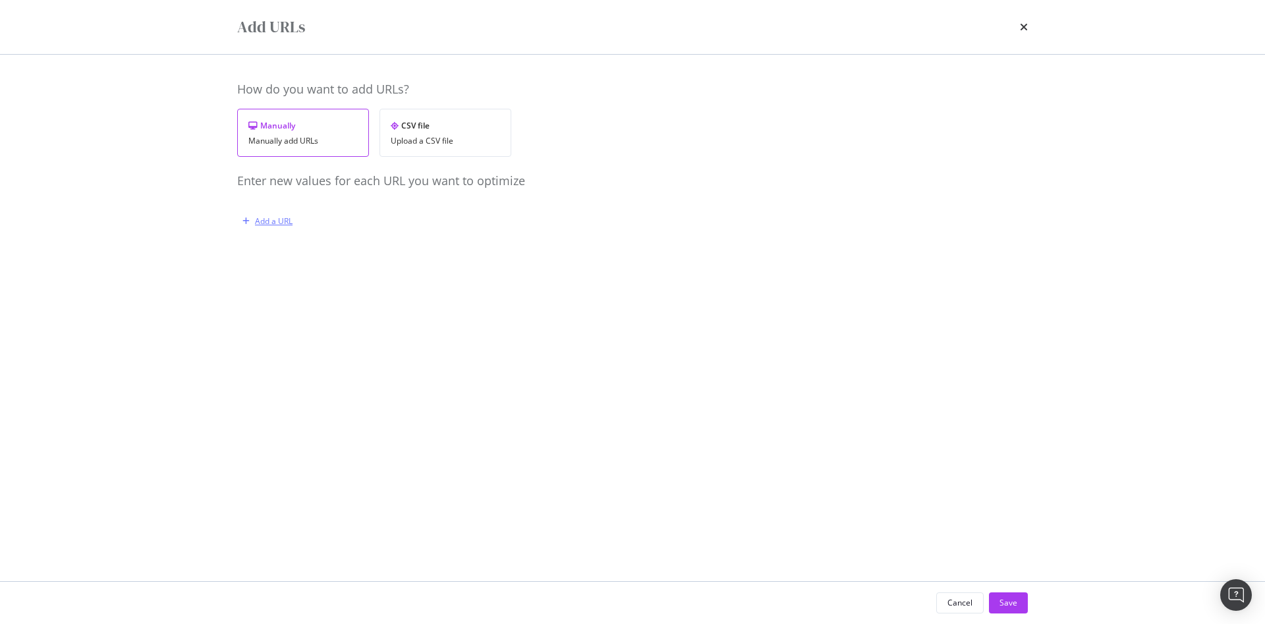
click at [269, 225] on div "Add a URL" at bounding box center [274, 220] width 38 height 11
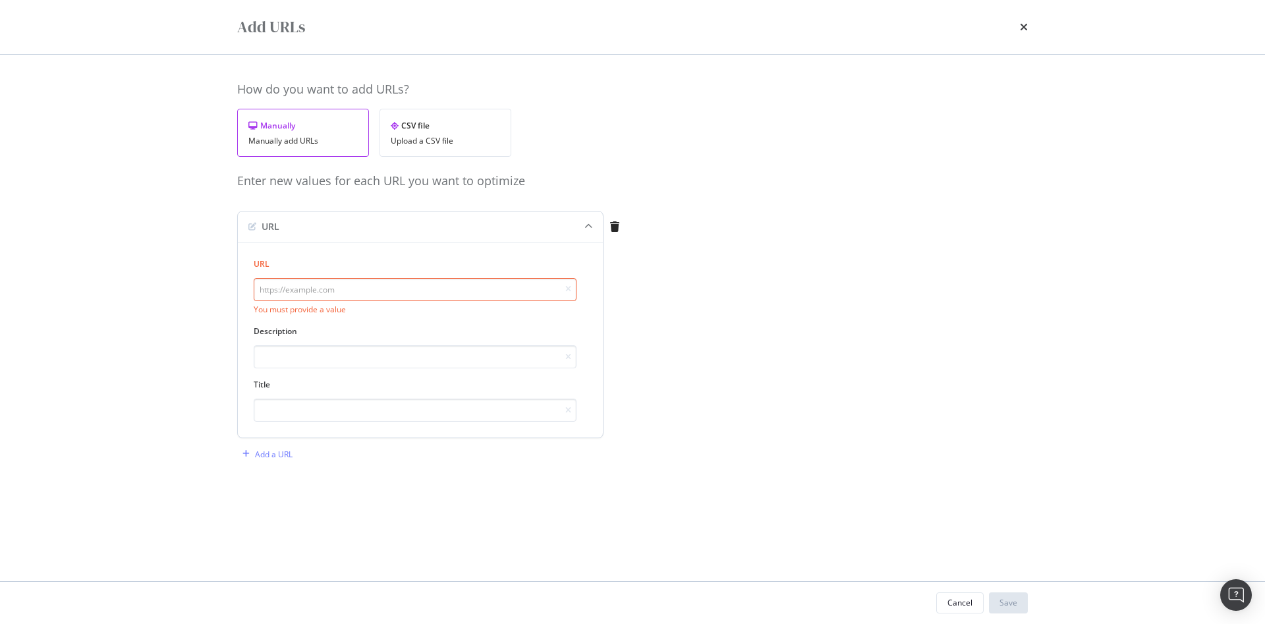
click at [343, 290] on input "modal" at bounding box center [415, 289] width 323 height 23
paste input "Explore our wide selection of lighting solutions, including pendant lights, cha…"
type input "Explore our wide selection of lighting solutions, including pendant lights, cha…"
click at [375, 358] on input "modal" at bounding box center [415, 356] width 323 height 23
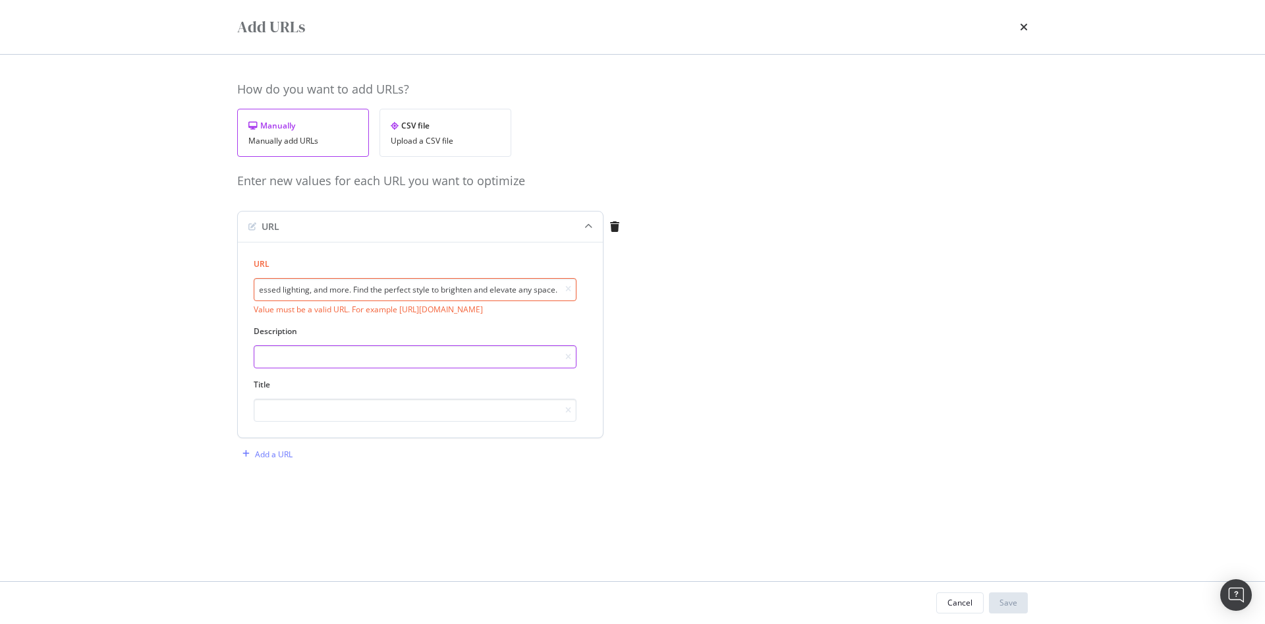
scroll to position [0, 0]
paste input "Explore our wide selection of lighting solutions, including pendant lights, cha…"
type input "Explore our wide selection of lighting solutions, including pendant lights, cha…"
click at [396, 283] on input "Explore our wide selection of lighting solutions, including pendant lights, cha…" at bounding box center [415, 289] width 323 height 23
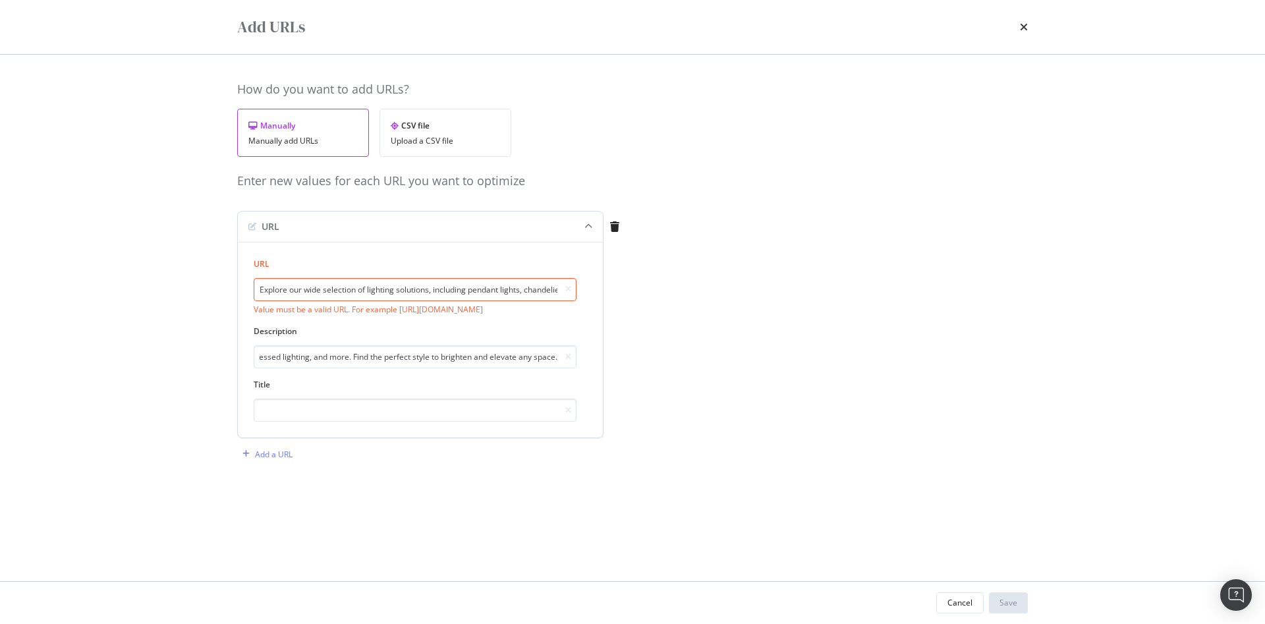
scroll to position [0, 0]
click at [396, 283] on input "Explore our wide selection of lighting solutions, including pendant lights, cha…" at bounding box center [415, 289] width 323 height 23
paste input "https://www.lumens.com/lighting/"
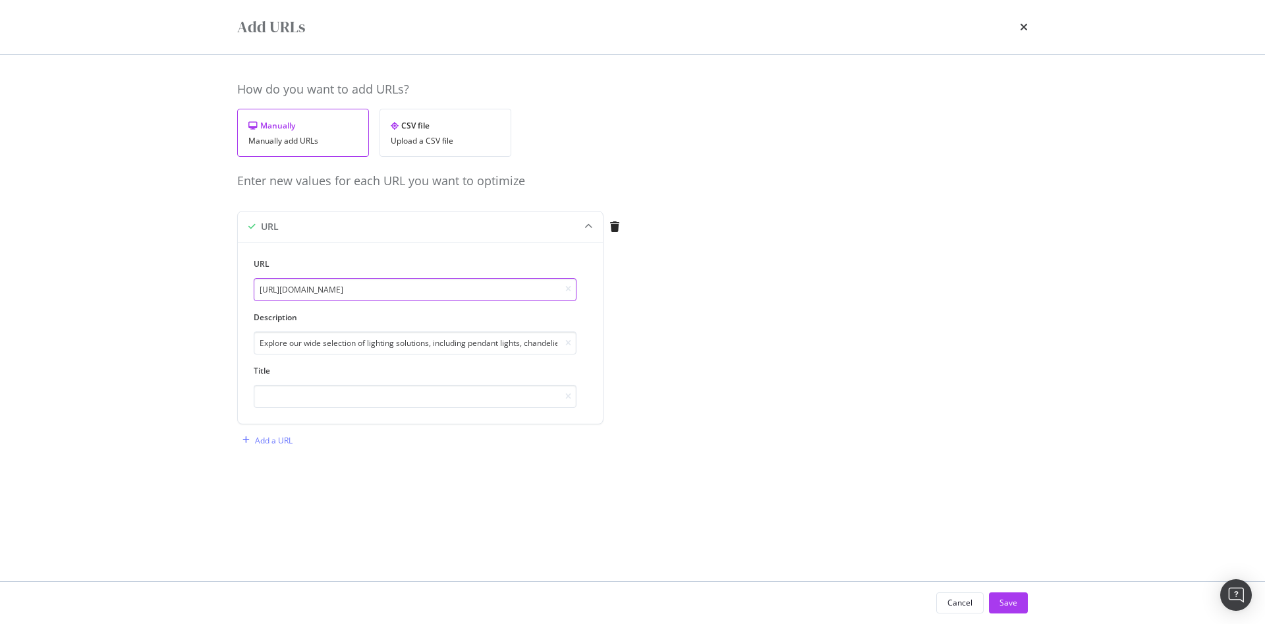
type input "https://www.lumens.com/lighting/"
click at [321, 393] on input "modal" at bounding box center [415, 396] width 323 height 23
paste input "Modern Light Fixtures & Home Lighting"
type input "Modern Light Fixtures & Home Lighting"
click at [921, 466] on div "How do you want to add URLs? Manually Manually add URLs CSV file Upload a CSV f…" at bounding box center [632, 279] width 790 height 396
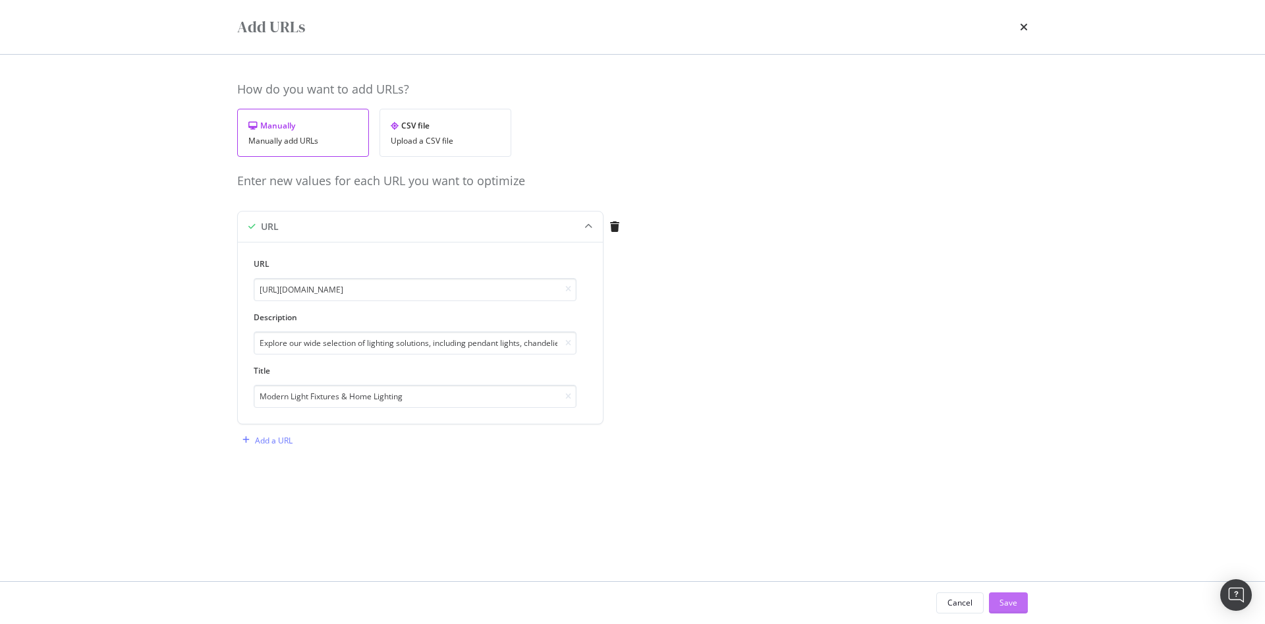
click at [1010, 599] on div "Save" at bounding box center [1008, 602] width 18 height 11
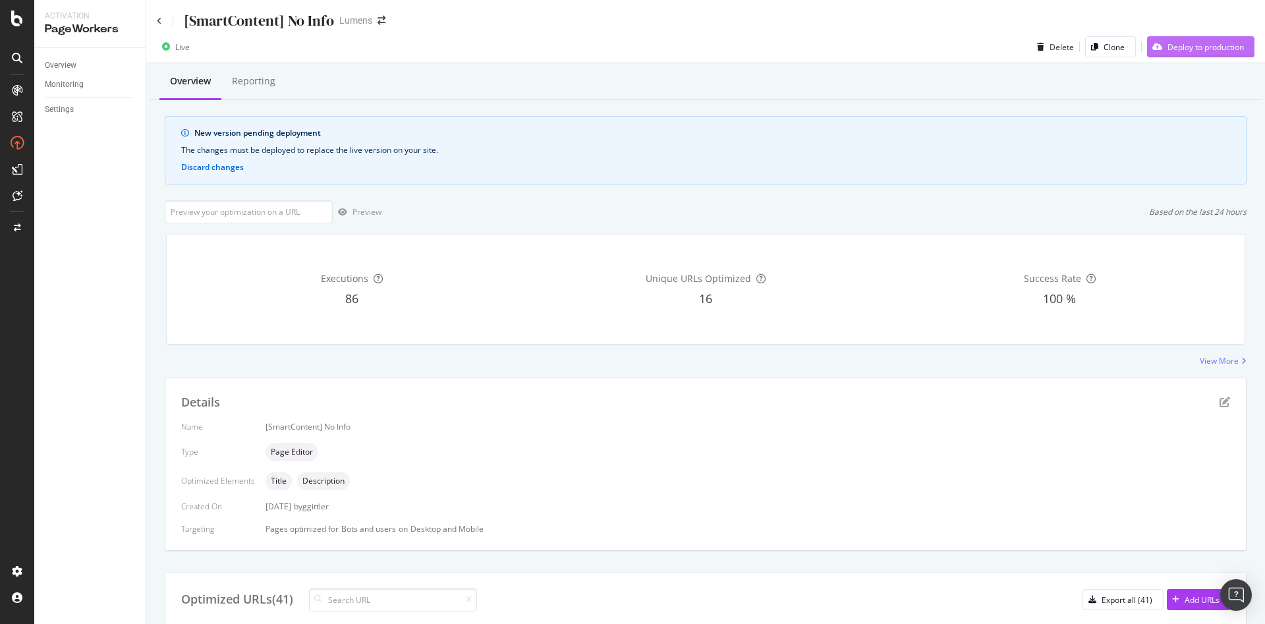
click at [1186, 46] on div "Deploy to production" at bounding box center [1205, 46] width 76 height 11
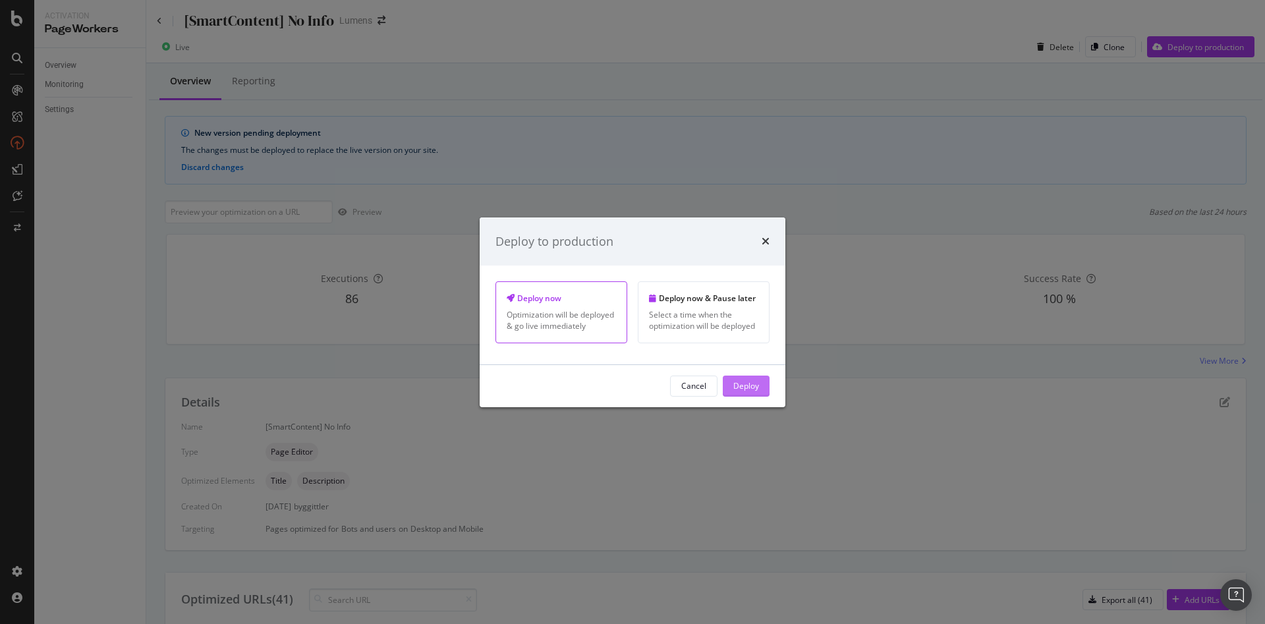
click at [753, 389] on div "Deploy" at bounding box center [746, 385] width 26 height 11
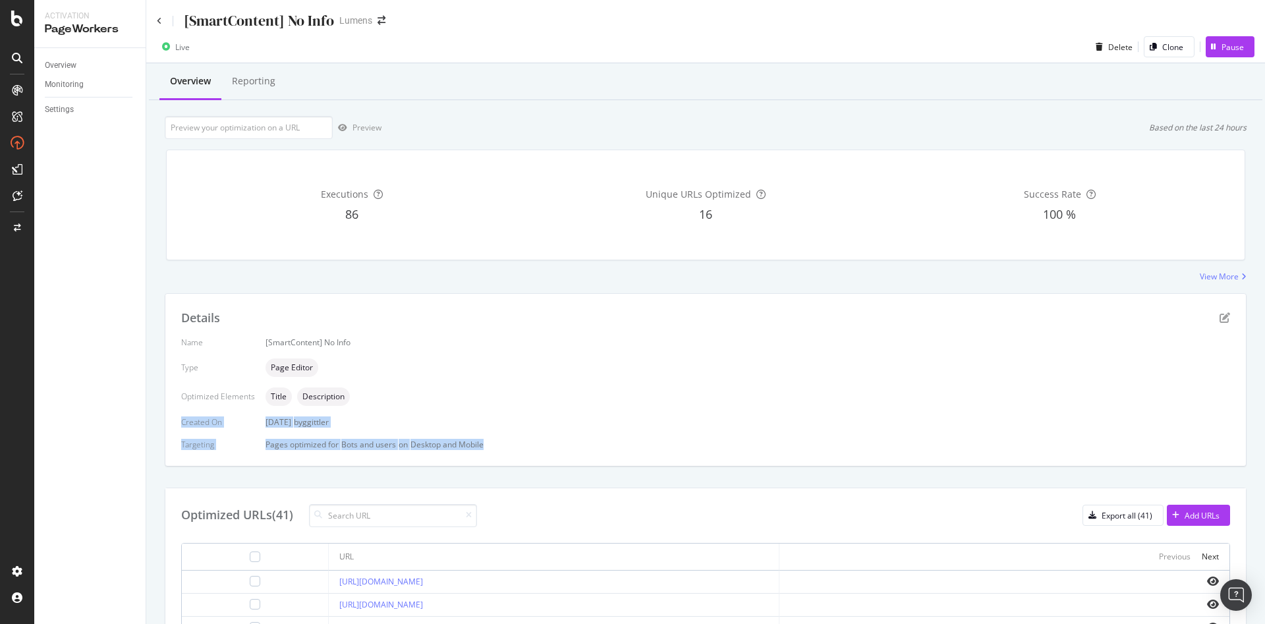
drag, startPoint x: 753, startPoint y: 389, endPoint x: 677, endPoint y: 474, distance: 114.3
click at [677, 474] on div "Details Name [SmartContent] No Info Type Page Editor Optimized Elements Title D…" at bounding box center [705, 613] width 1081 height 640
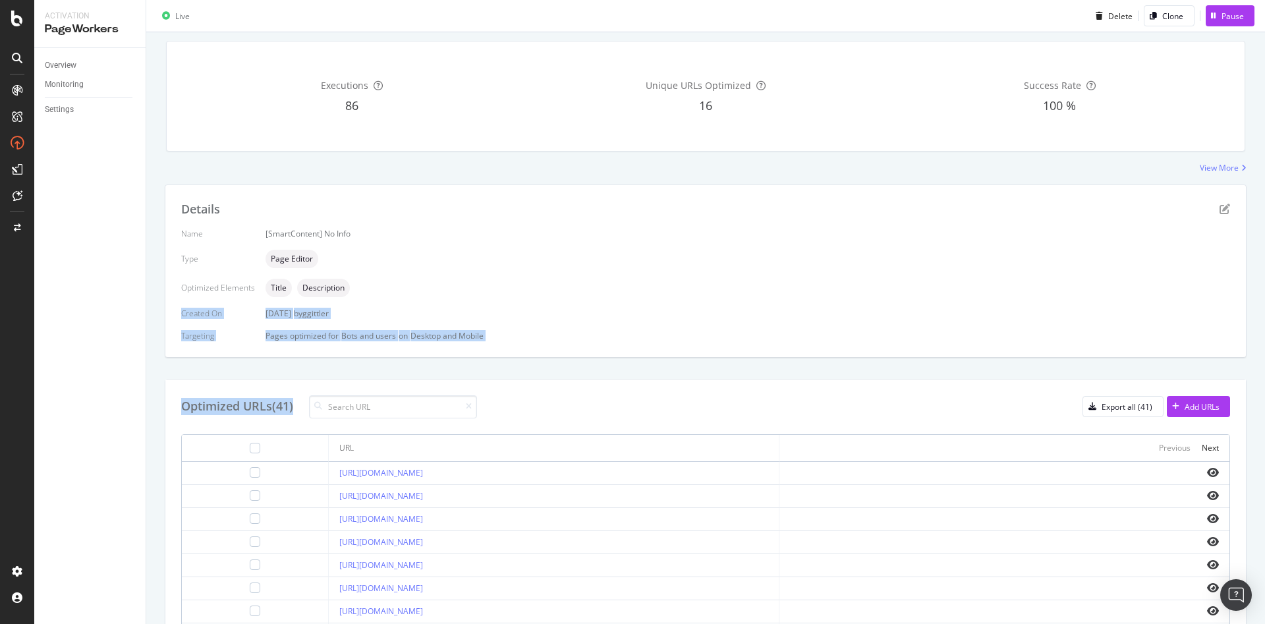
scroll to position [110, 0]
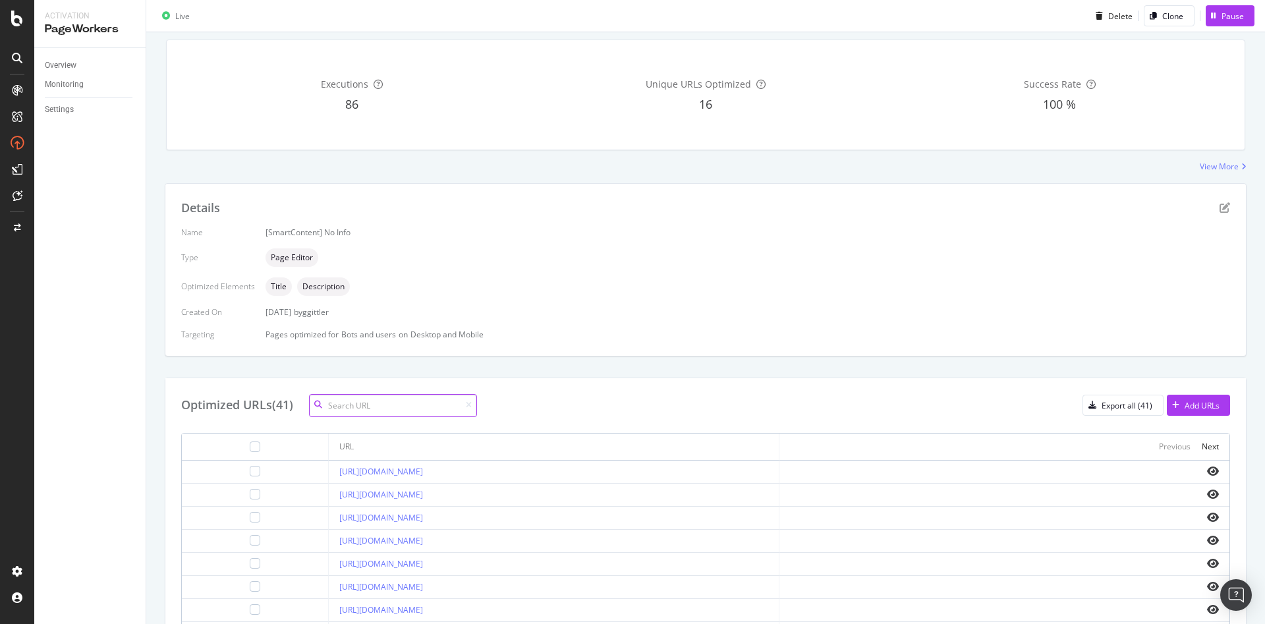
click at [414, 408] on input at bounding box center [393, 405] width 168 height 23
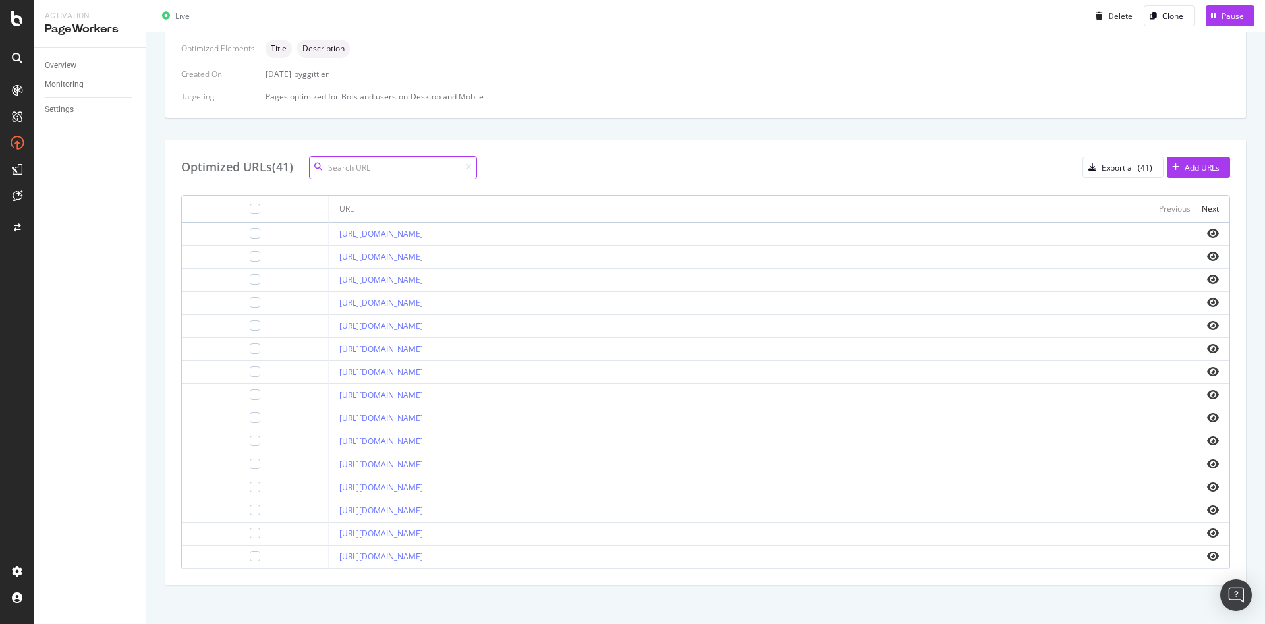
scroll to position [356, 0]
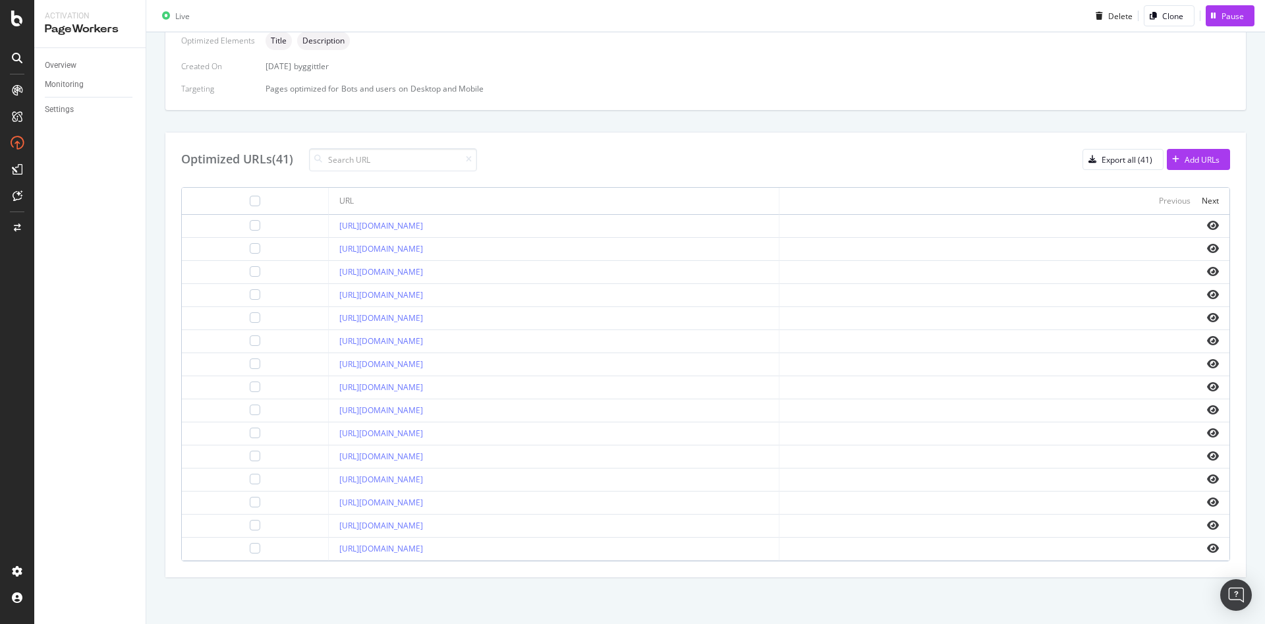
click at [1205, 200] on th "Previous Next" at bounding box center [1004, 201] width 450 height 27
click at [1201, 200] on div "Next" at bounding box center [1209, 200] width 17 height 11
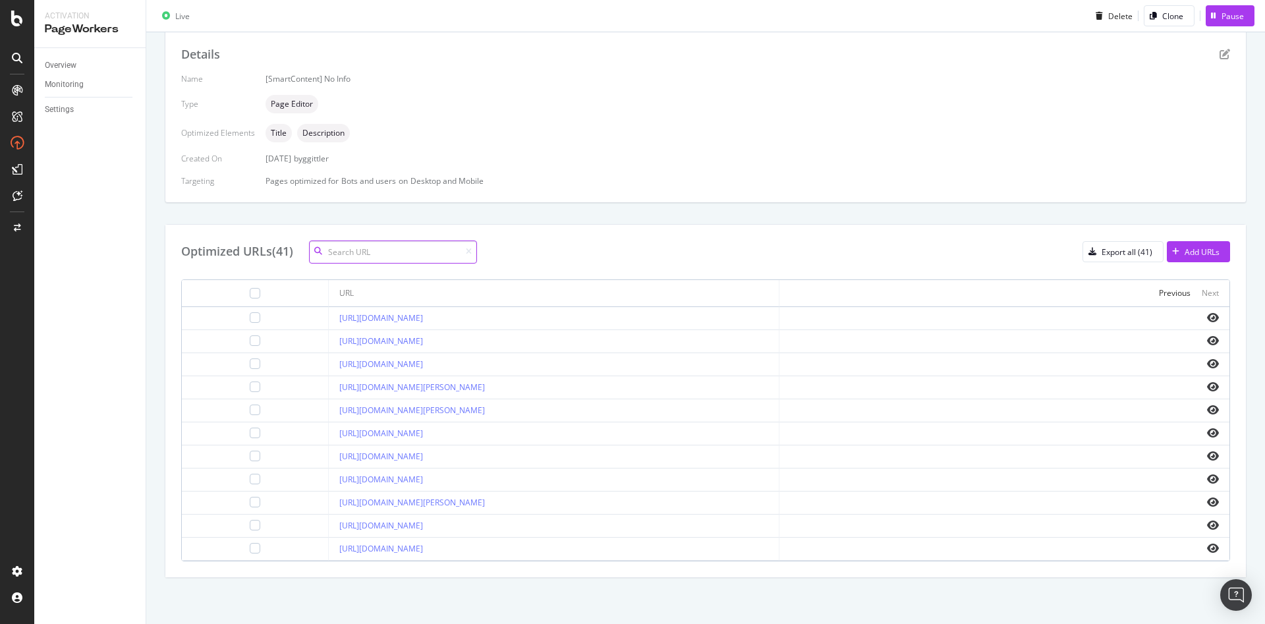
click at [377, 251] on input at bounding box center [393, 251] width 168 height 23
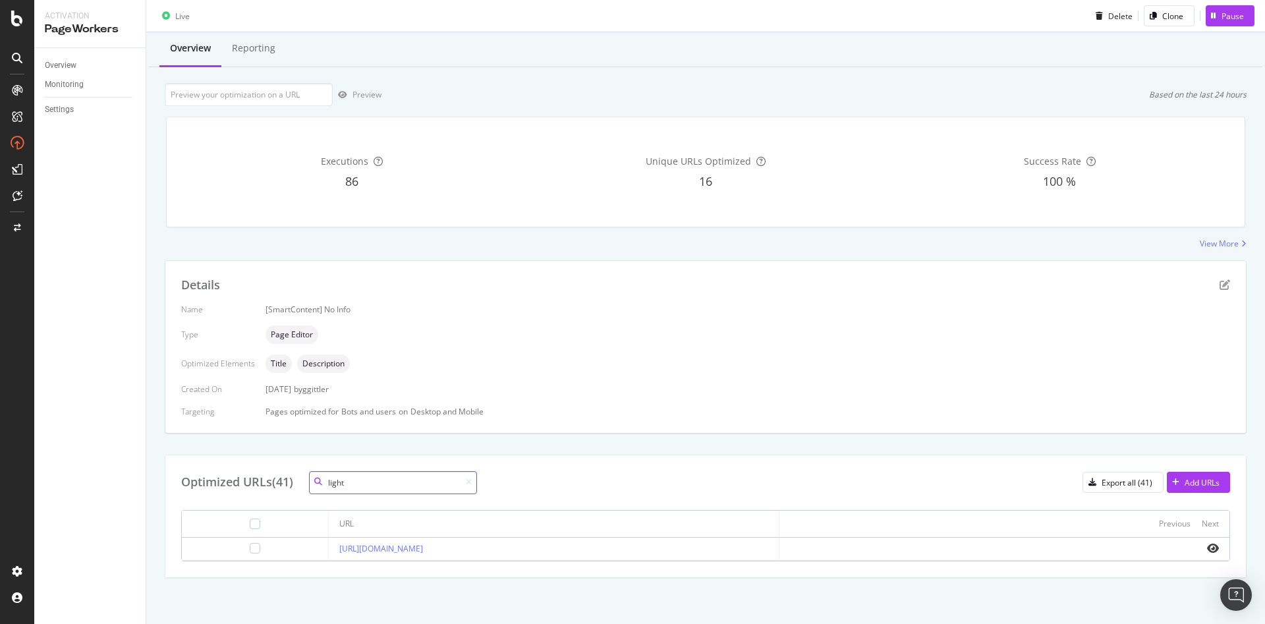
scroll to position [33, 0]
type input "light"
click at [1207, 547] on icon "eye" at bounding box center [1213, 548] width 12 height 11
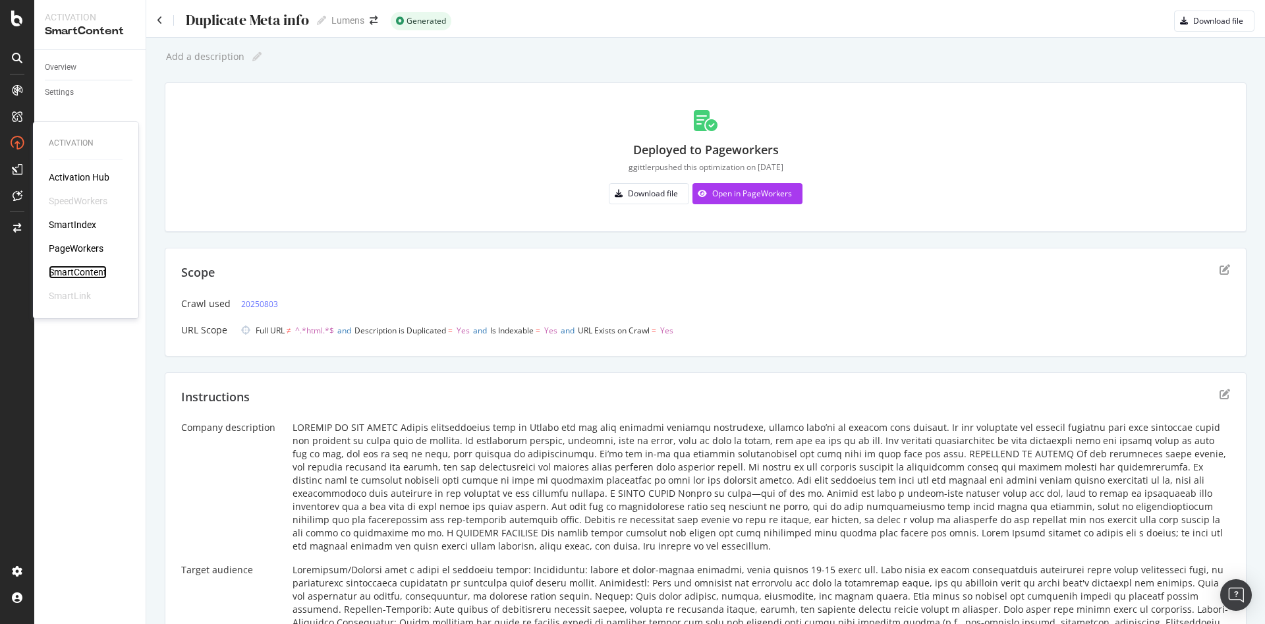
click at [82, 272] on div "SmartContent" at bounding box center [78, 271] width 58 height 13
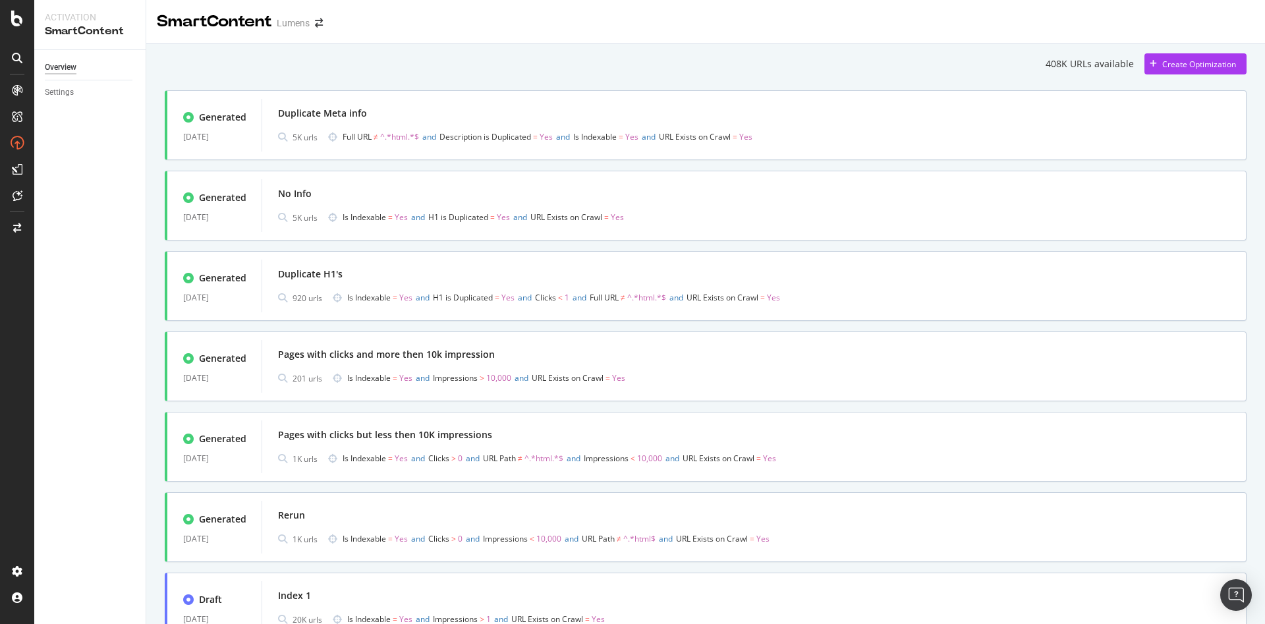
click at [1161, 47] on div "408K URLs available Create Optimization Generated 08 Aug. 2025 Duplicate Meta i…" at bounding box center [705, 406] width 1118 height 724
click at [1166, 63] on div "Create Optimization" at bounding box center [1199, 64] width 74 height 11
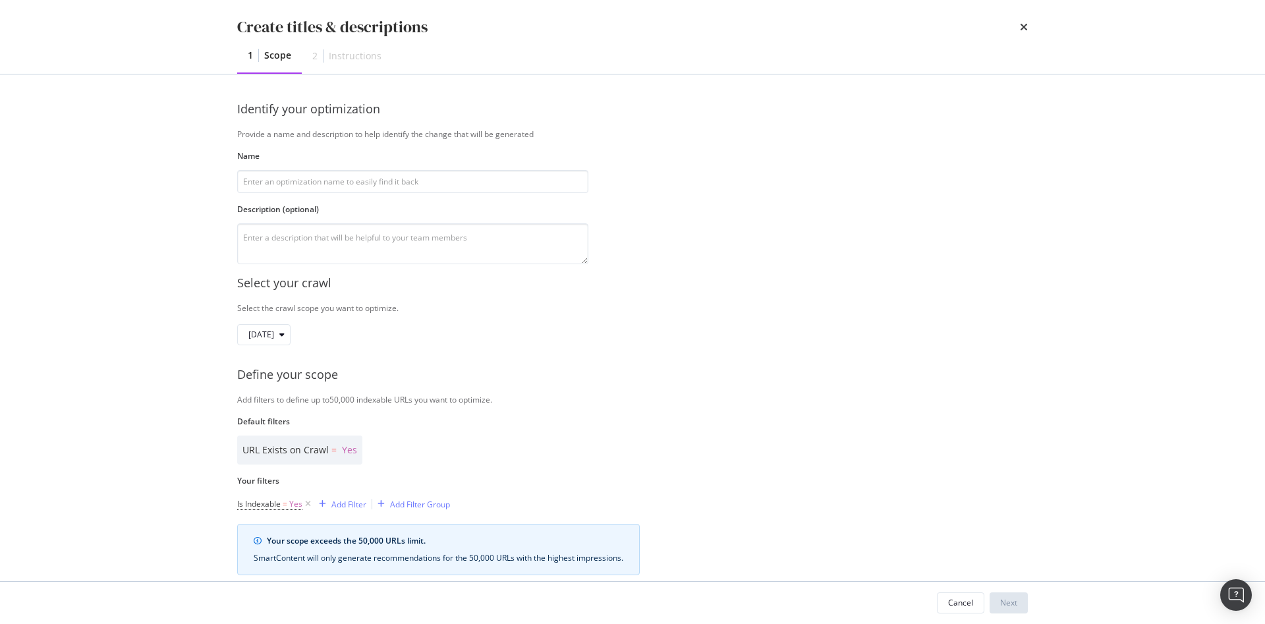
click at [1022, 33] on div "times" at bounding box center [1024, 27] width 8 height 22
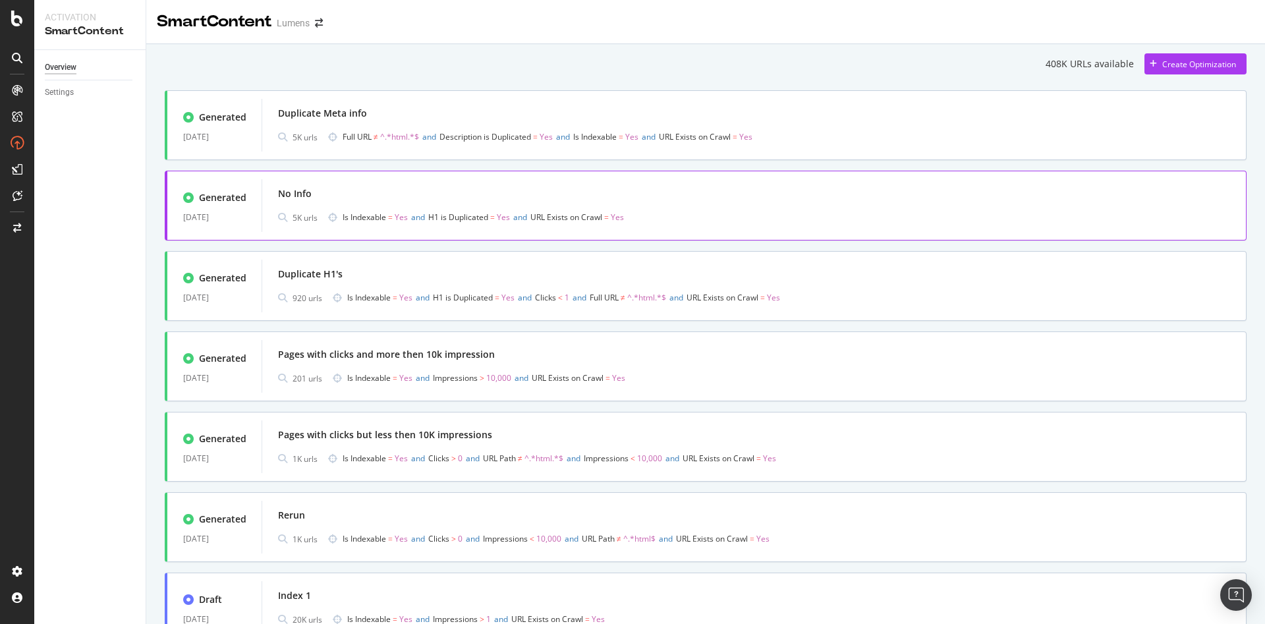
click at [449, 188] on div "No Info" at bounding box center [754, 193] width 952 height 18
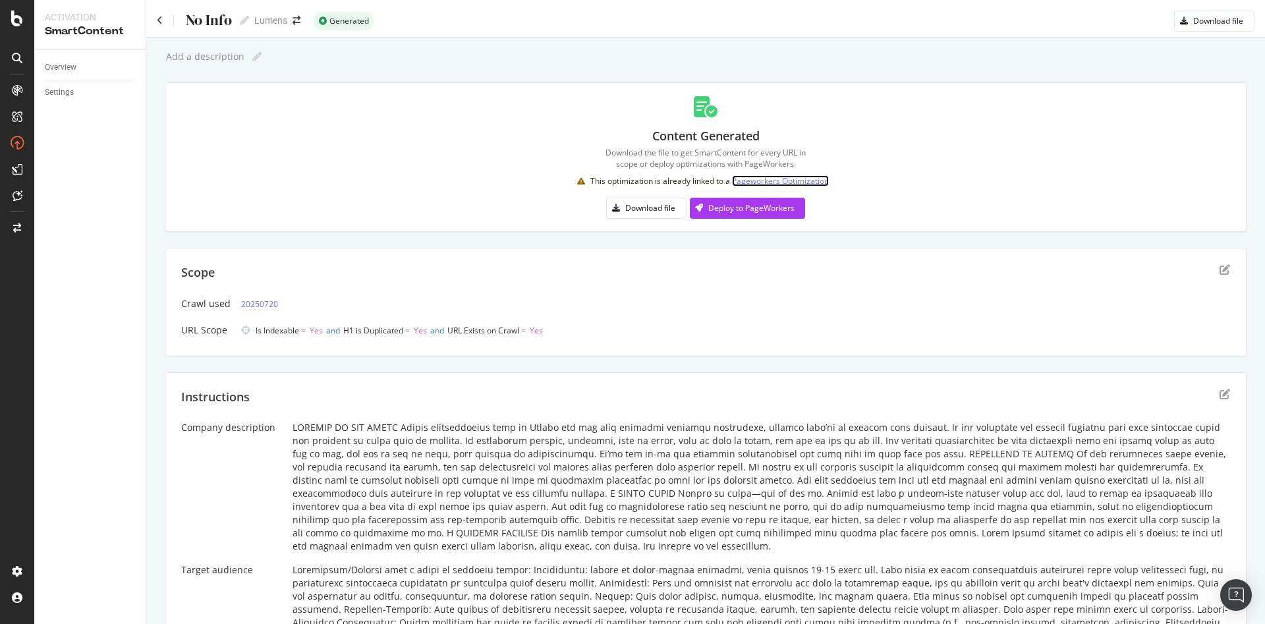
click at [762, 178] on link "Pageworkers Optimization" at bounding box center [780, 180] width 97 height 11
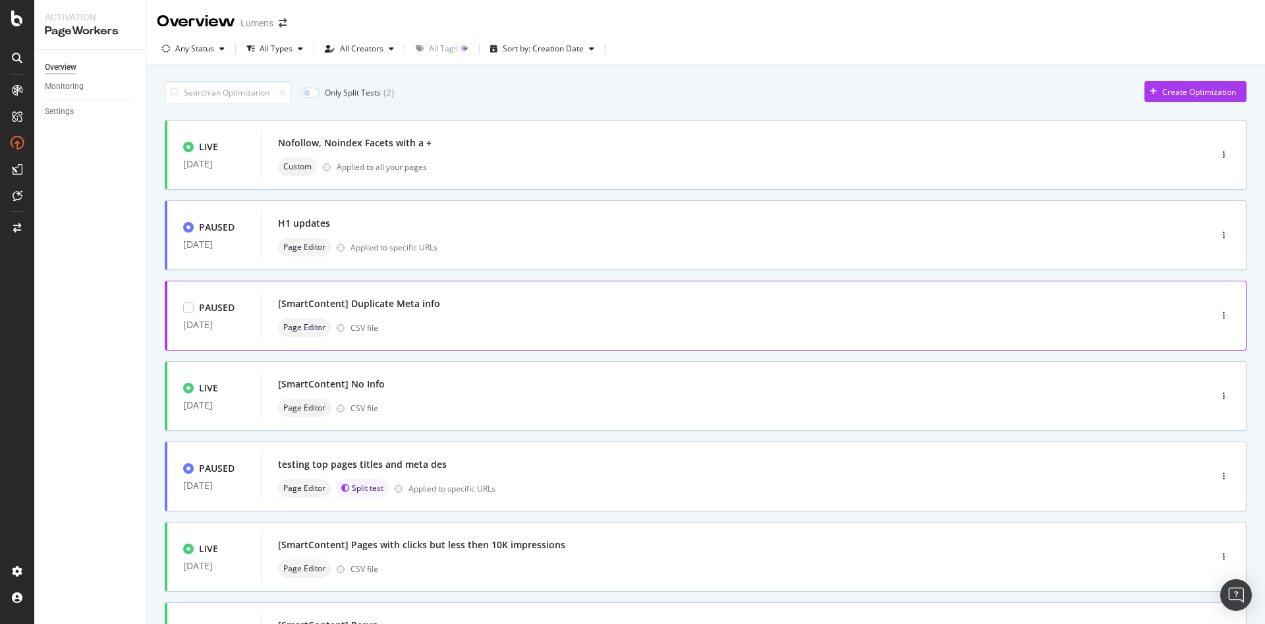
click at [420, 331] on div "Page Editor CSV file" at bounding box center [716, 327] width 876 height 18
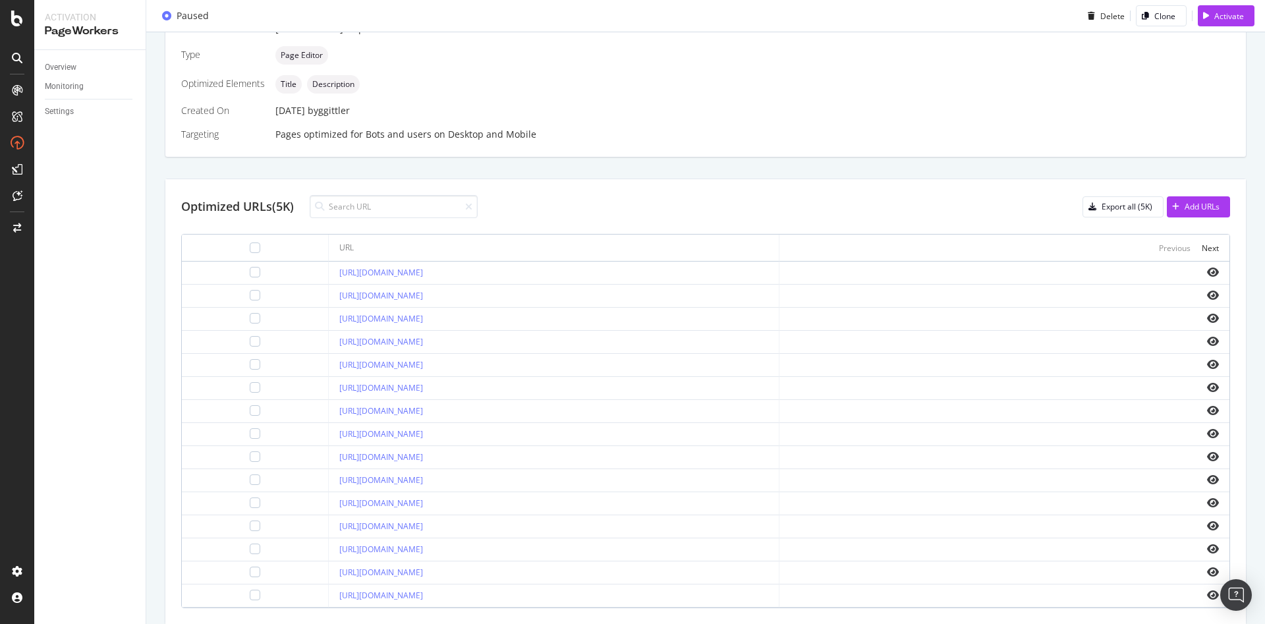
scroll to position [331, 0]
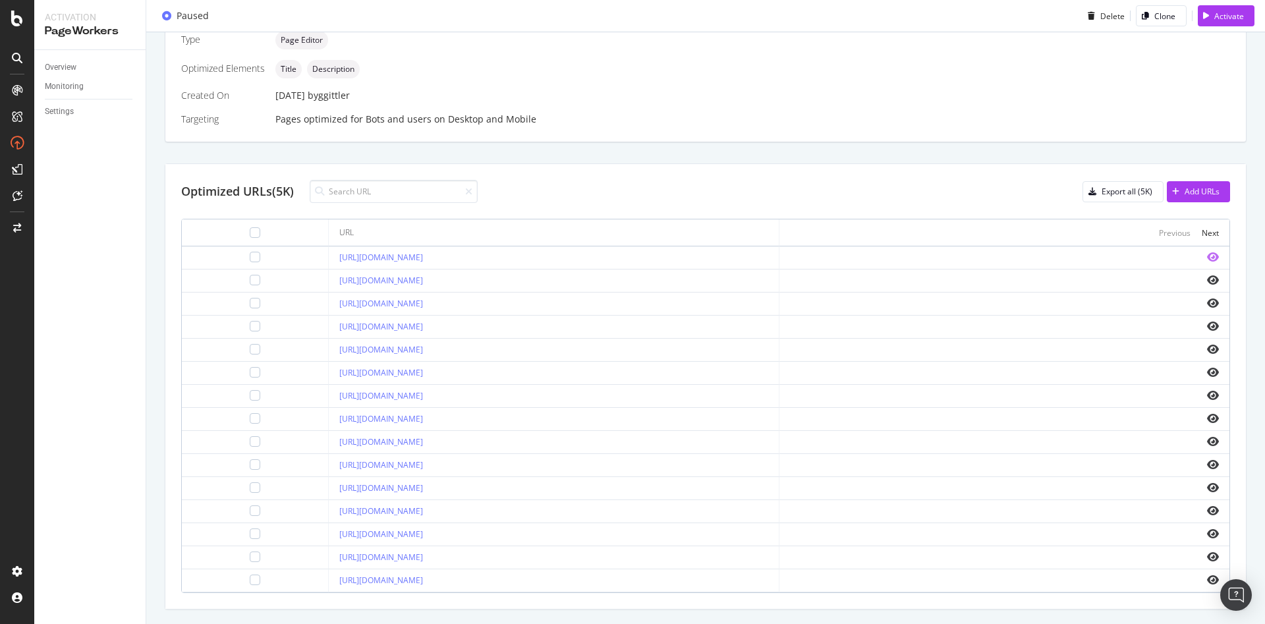
click at [1207, 256] on icon "eye" at bounding box center [1213, 257] width 12 height 11
